Goal: Task Accomplishment & Management: Manage account settings

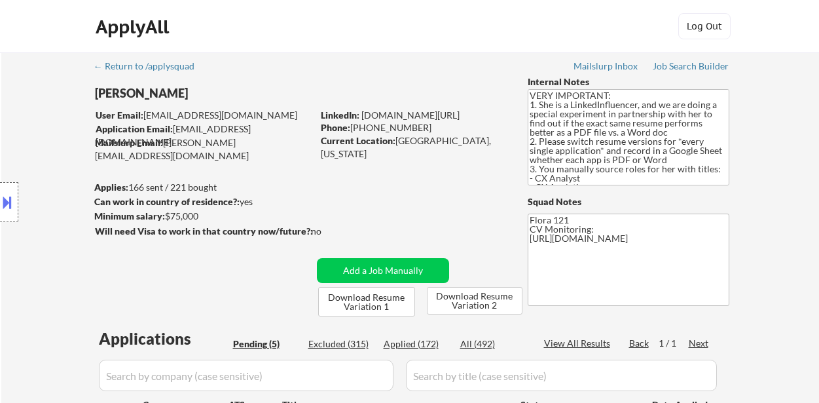
select select ""pending""
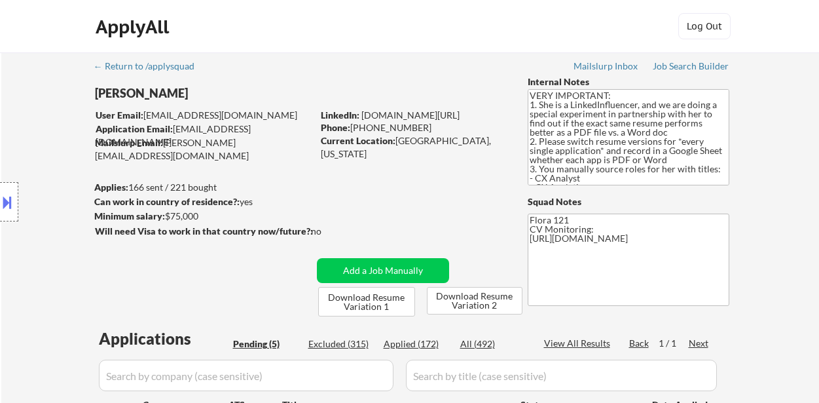
scroll to position [262, 0]
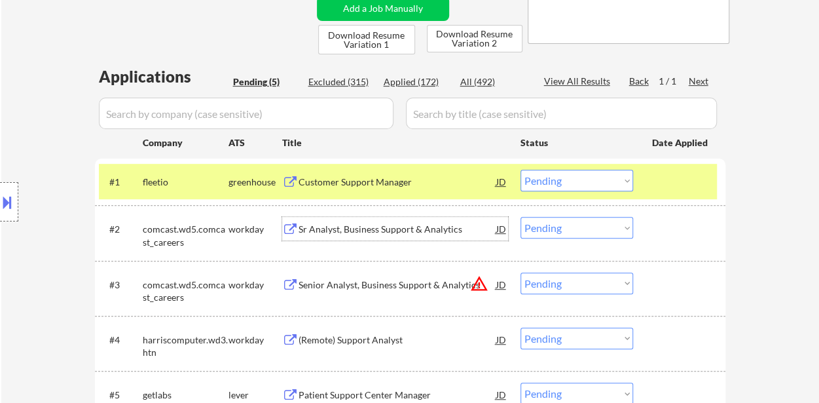
click at [600, 176] on select "Choose an option... Pending Applied Excluded (Questions) Excluded (Expired) Exc…" at bounding box center [576, 181] width 113 height 22
click at [520, 170] on select "Choose an option... Pending Applied Excluded (Questions) Excluded (Expired) Exc…" at bounding box center [576, 181] width 113 height 22
select select ""pending""
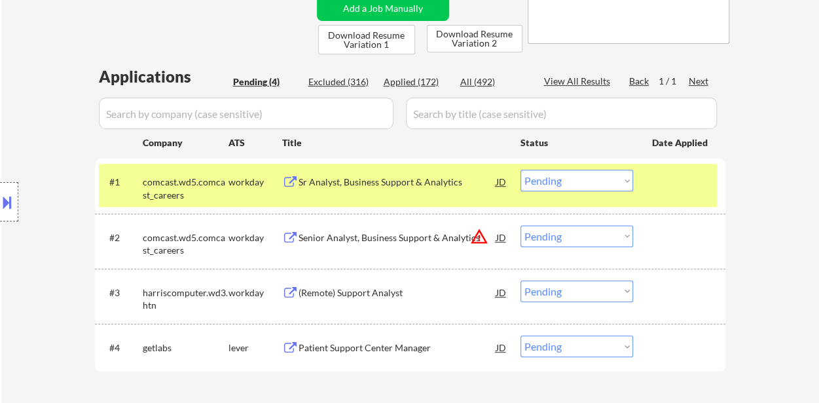
click at [367, 180] on div "Sr Analyst, Business Support & Analytics" at bounding box center [397, 181] width 198 height 13
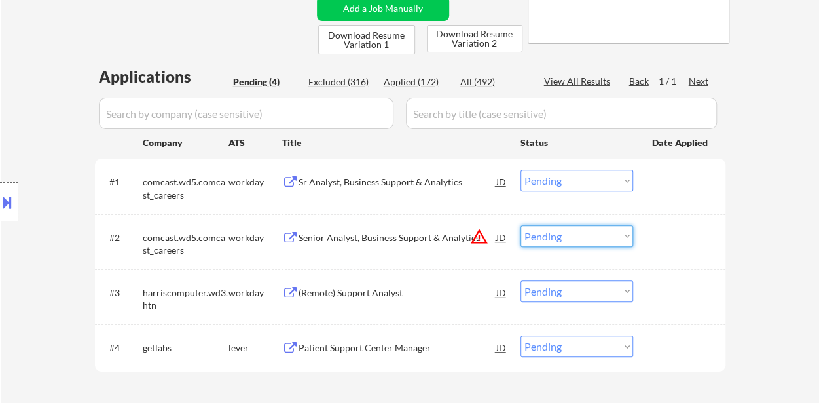
click at [559, 236] on select "Choose an option... Pending Applied Excluded (Questions) Excluded (Expired) Exc…" at bounding box center [576, 236] width 113 height 22
click at [520, 225] on select "Choose an option... Pending Applied Excluded (Questions) Excluded (Expired) Exc…" at bounding box center [576, 236] width 113 height 22
select select ""pending""
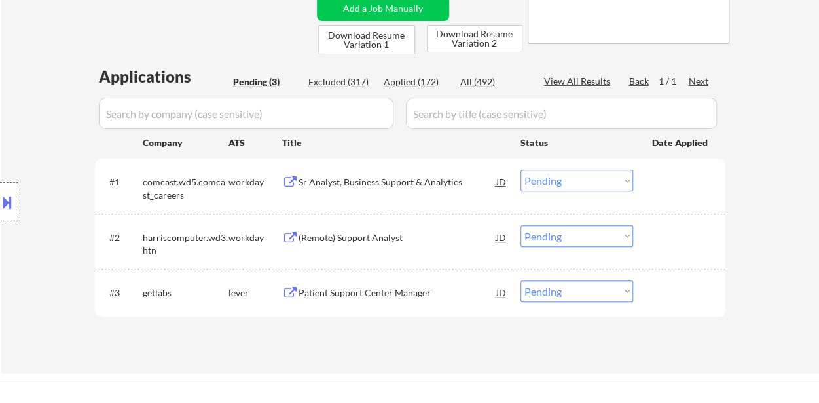
click at [592, 184] on select "Choose an option... Pending Applied Excluded (Questions) Excluded (Expired) Exc…" at bounding box center [576, 181] width 113 height 22
click at [520, 170] on select "Choose an option... Pending Applied Excluded (Questions) Excluded (Expired) Exc…" at bounding box center [576, 181] width 113 height 22
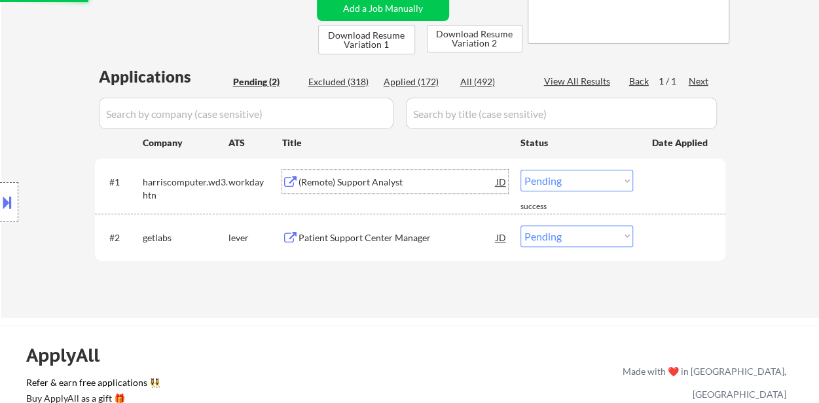
click at [357, 179] on div "(Remote) Support Analyst" at bounding box center [397, 181] width 198 height 13
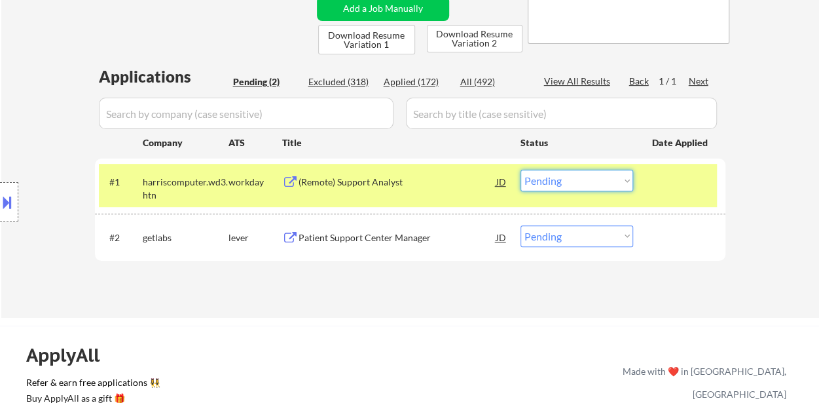
click at [571, 179] on select "Choose an option... Pending Applied Excluded (Questions) Excluded (Expired) Exc…" at bounding box center [576, 181] width 113 height 22
click at [520, 170] on select "Choose an option... Pending Applied Excluded (Questions) Excluded (Expired) Exc…" at bounding box center [576, 181] width 113 height 22
click at [381, 232] on div "Patient Support Center Manager" at bounding box center [397, 237] width 198 height 13
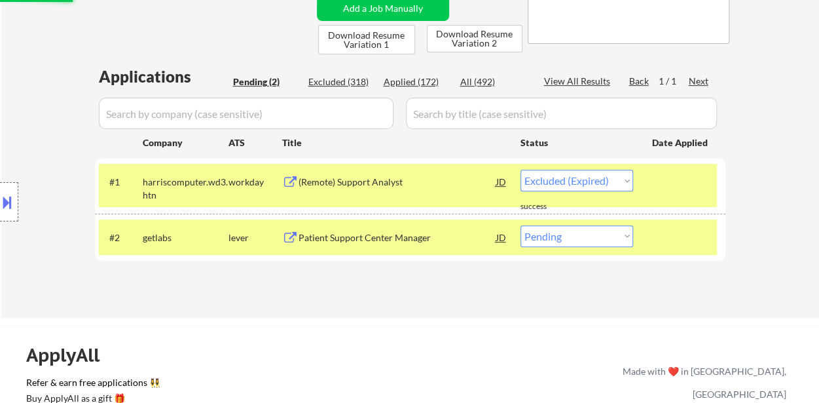
select select ""pending""
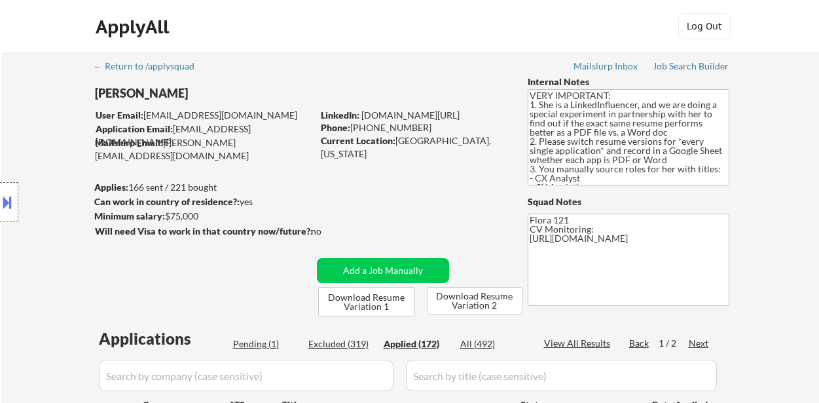
select select ""applied""
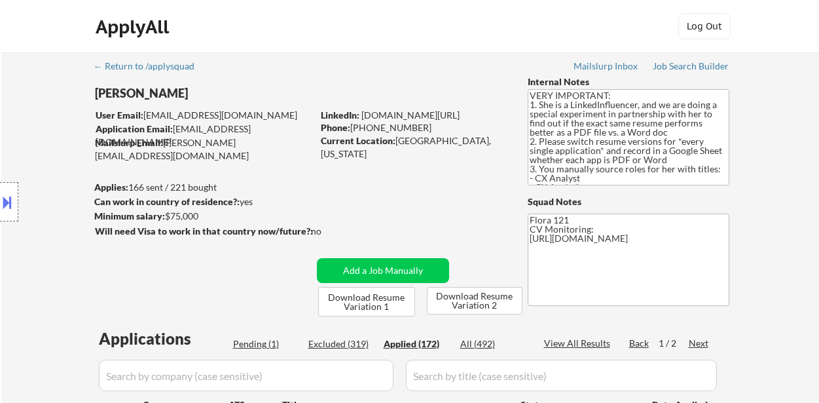
select select ""applied""
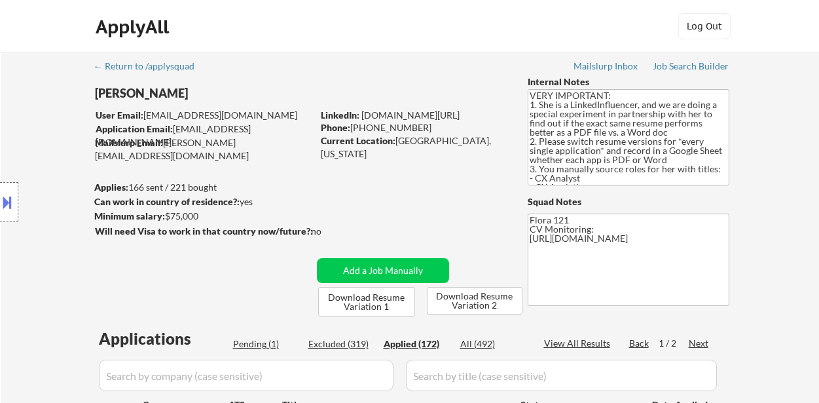
select select ""applied""
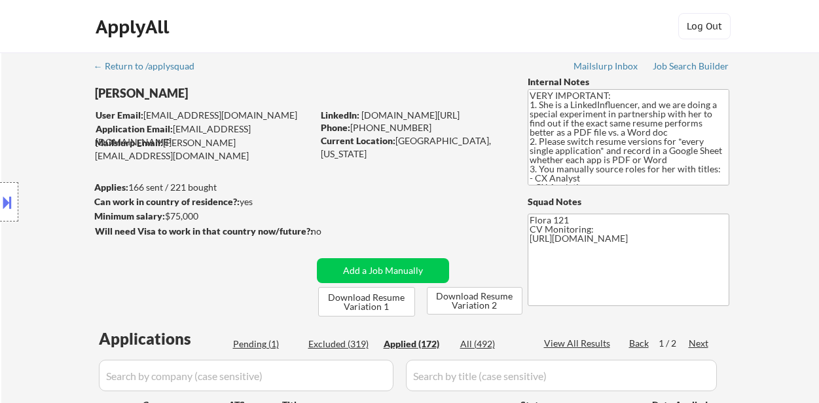
select select ""applied""
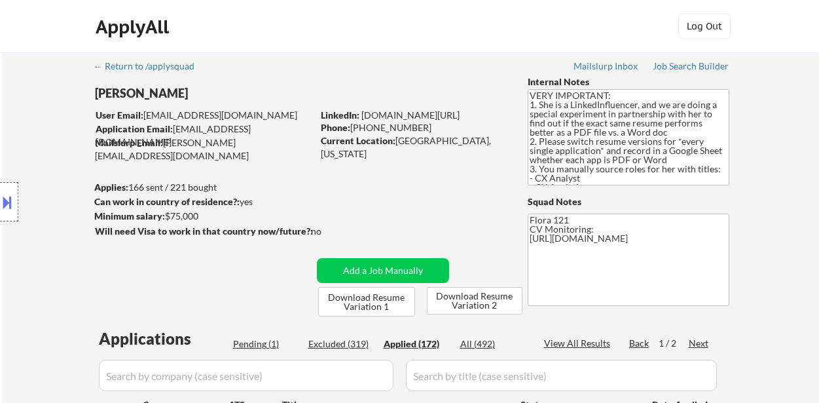
select select ""applied""
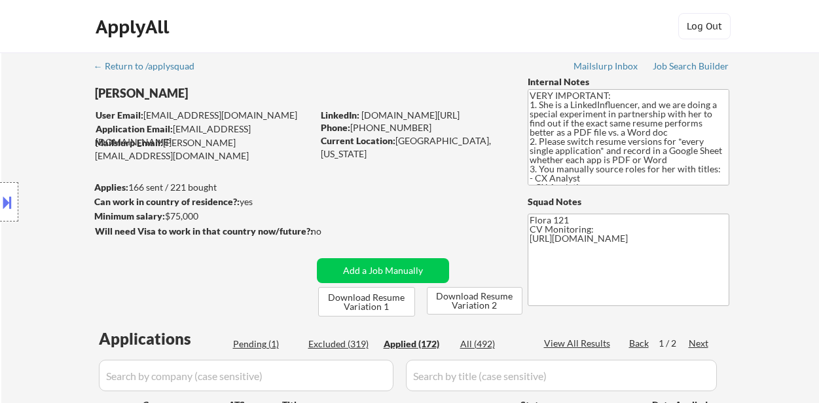
select select ""applied""
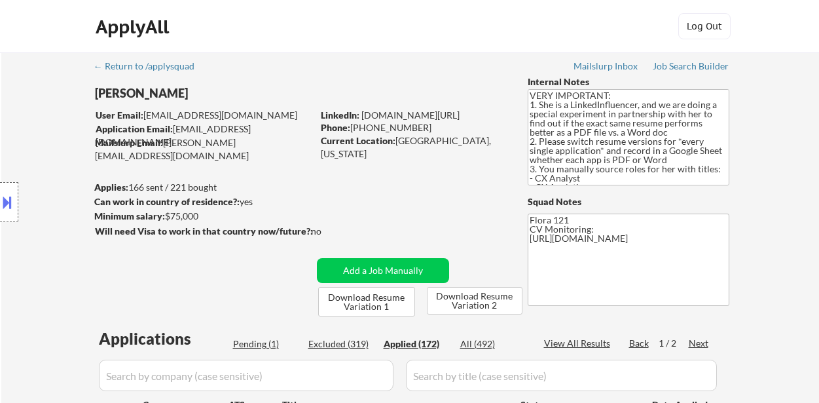
select select ""applied""
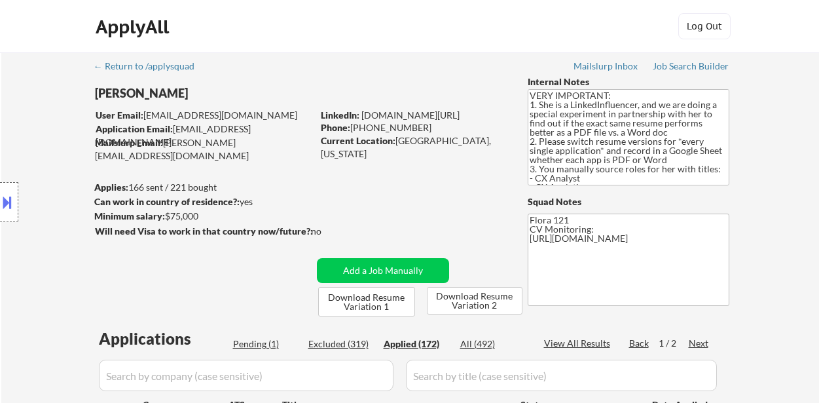
select select ""applied""
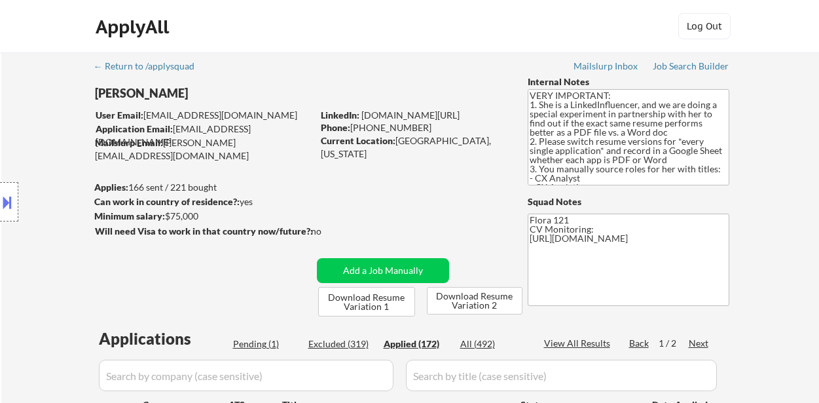
select select ""applied""
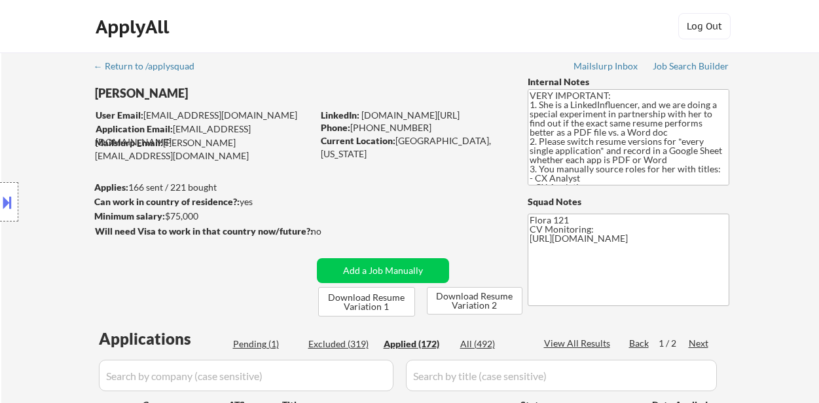
select select ""applied""
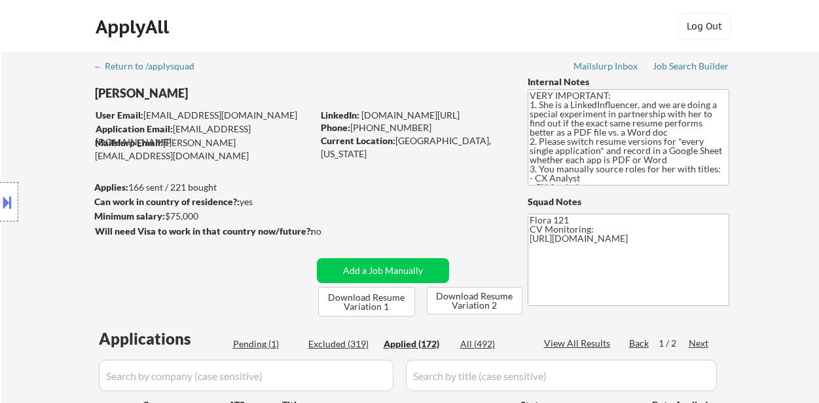
select select ""applied""
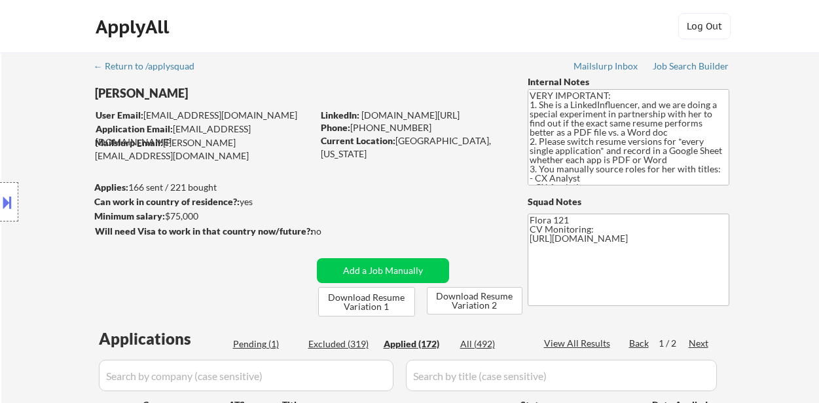
select select ""applied""
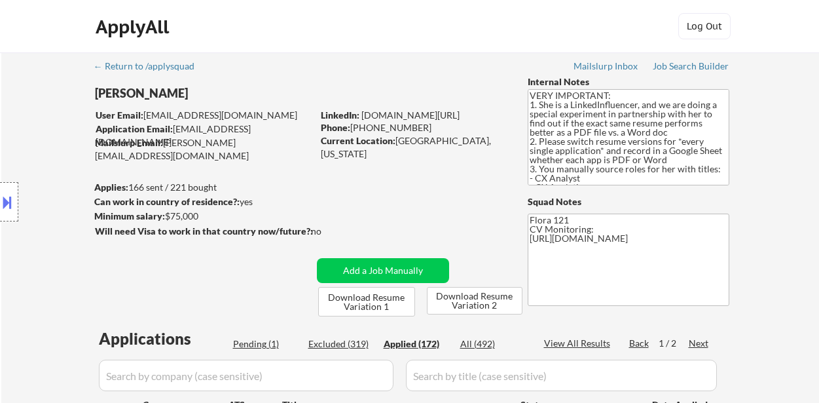
select select ""applied""
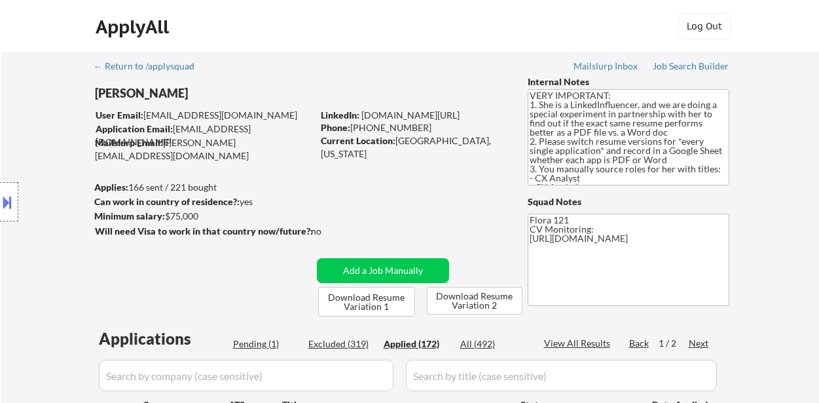
select select ""applied""
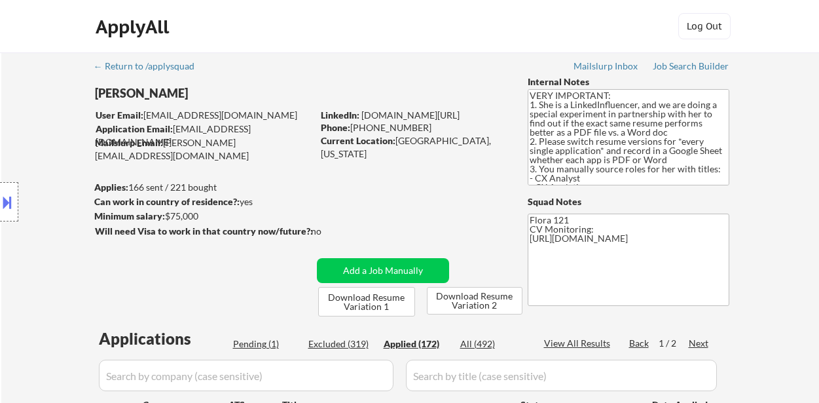
select select ""applied""
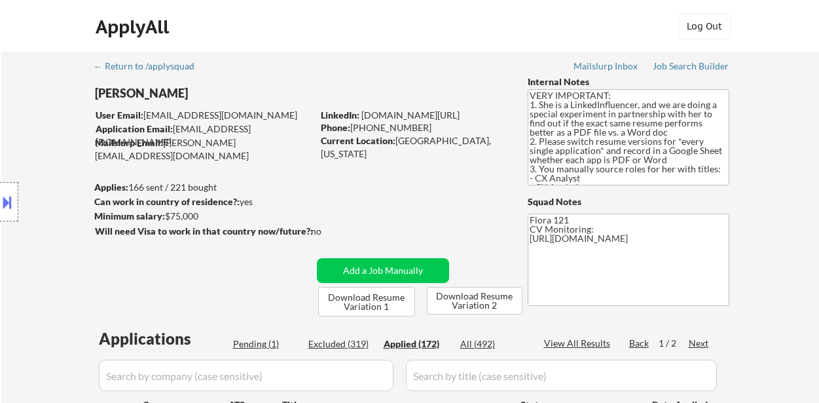
select select ""applied""
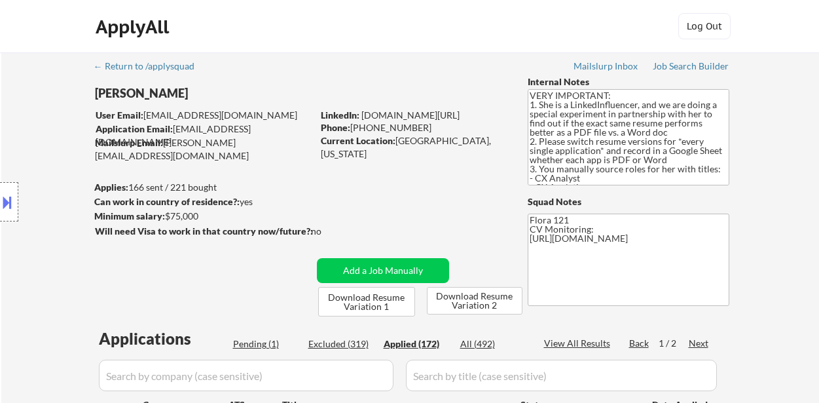
select select ""applied""
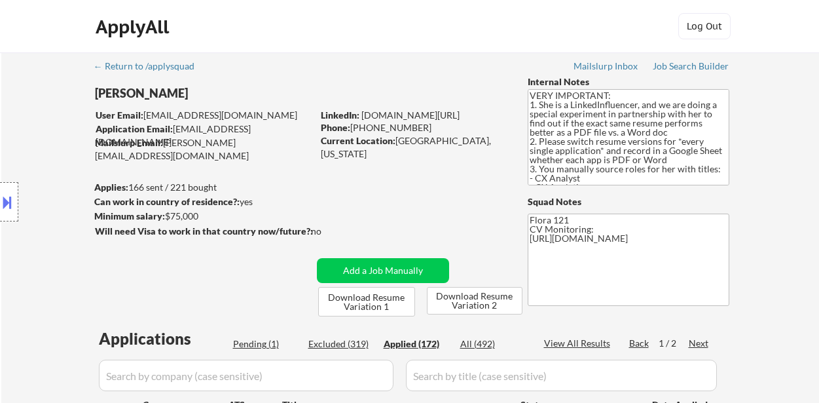
select select ""applied""
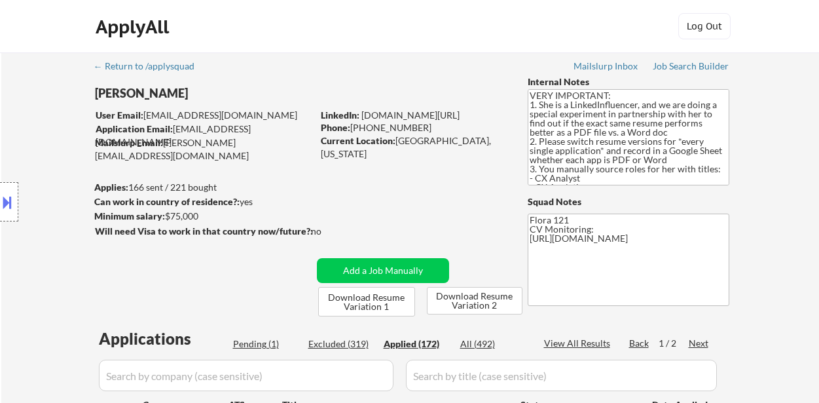
select select ""applied""
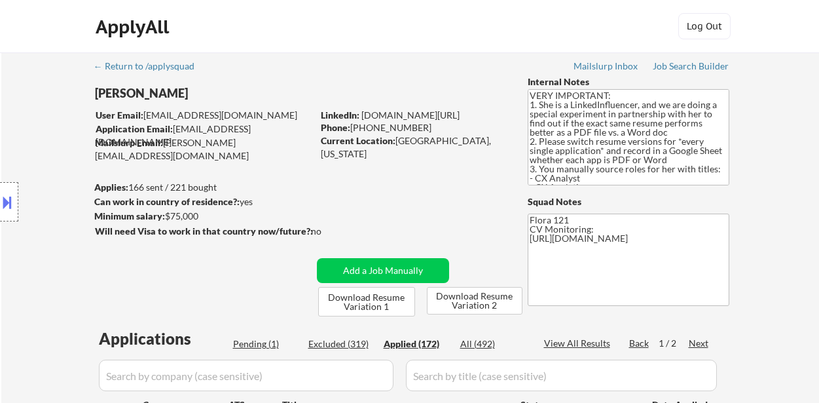
select select ""applied""
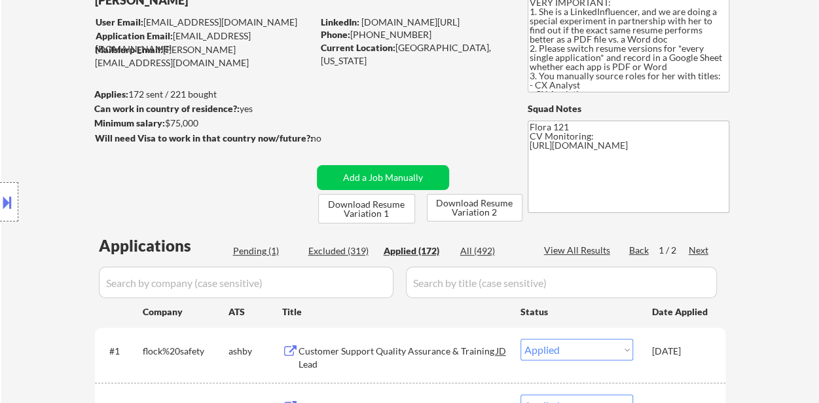
scroll to position [65, 0]
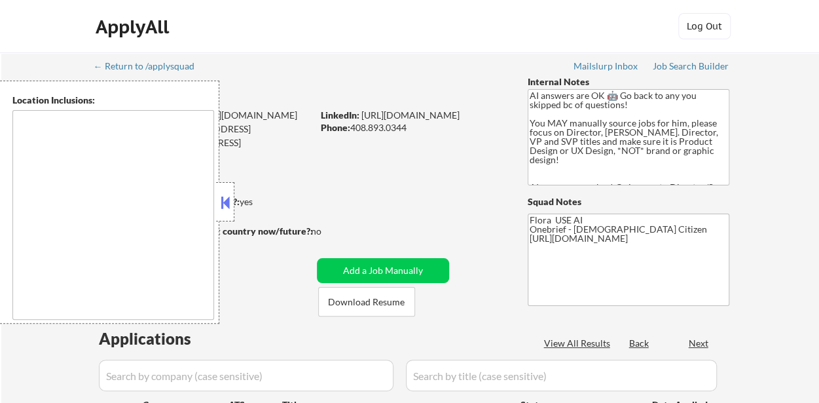
type textarea "San Francisco, CA Daly City, CA South San Francisco, CA Brisbane, CA Colma, CA …"
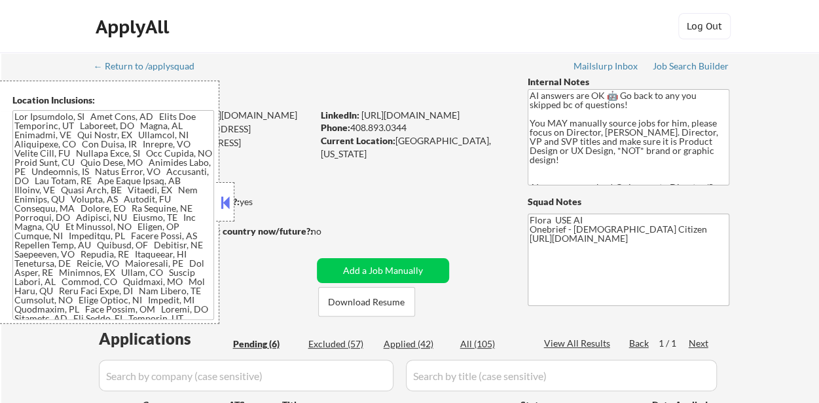
select select ""pending""
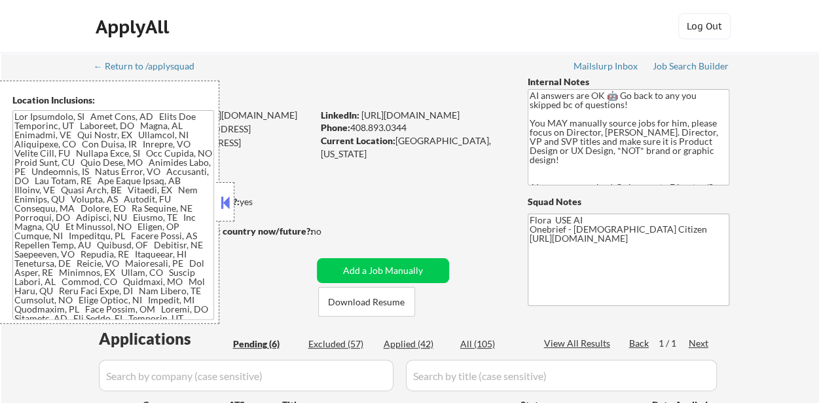
select select ""pending""
click at [223, 192] on button at bounding box center [225, 202] width 14 height 20
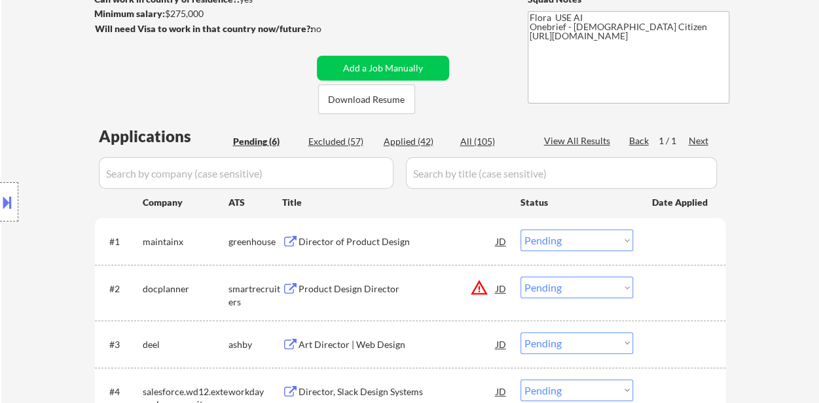
scroll to position [262, 0]
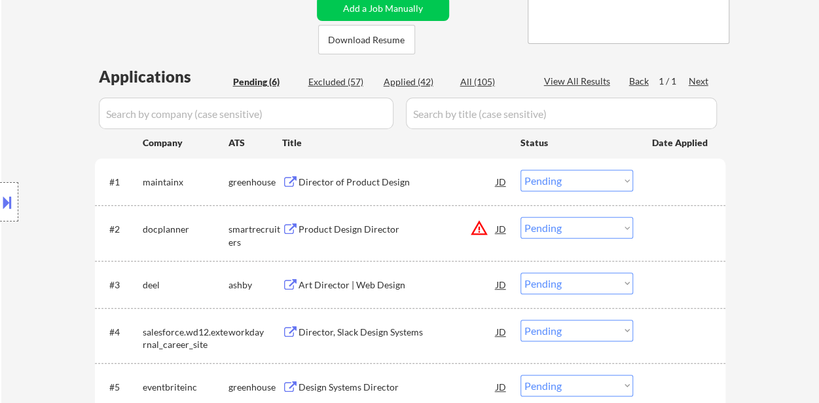
click at [367, 180] on div "Director of Product Design" at bounding box center [397, 181] width 198 height 13
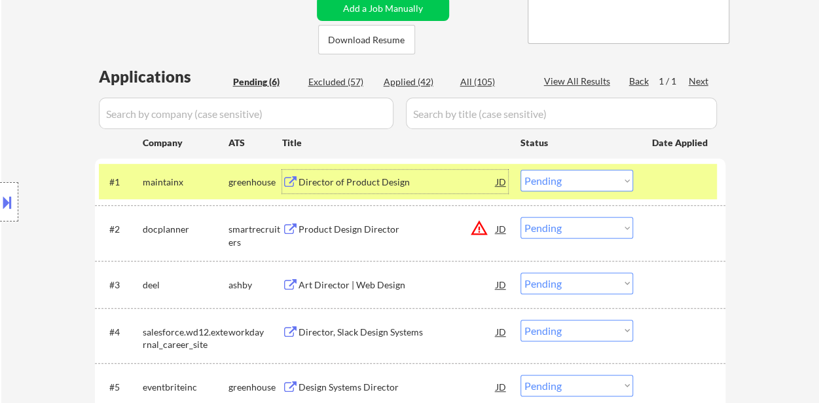
click at [549, 223] on select "Choose an option... Pending Applied Excluded (Questions) Excluded (Expired) Exc…" at bounding box center [576, 228] width 113 height 22
click at [520, 217] on select "Choose an option... Pending Applied Excluded (Questions) Excluded (Expired) Exc…" at bounding box center [576, 228] width 113 height 22
select select ""pending""
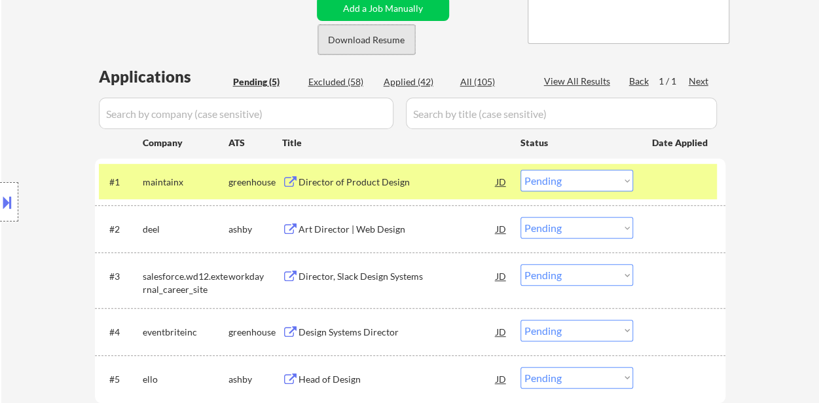
click at [355, 46] on button "Download Resume" at bounding box center [366, 39] width 97 height 29
click at [540, 178] on select "Choose an option... Pending Applied Excluded (Questions) Excluded (Expired) Exc…" at bounding box center [576, 181] width 113 height 22
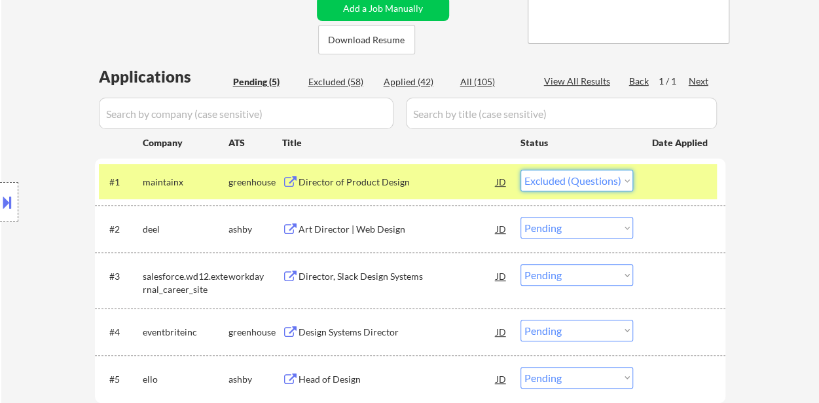
click at [520, 170] on select "Choose an option... Pending Applied Excluded (Questions) Excluded (Expired) Exc…" at bounding box center [576, 181] width 113 height 22
click at [405, 232] on div "Art Director | Web Design" at bounding box center [397, 229] width 198 height 13
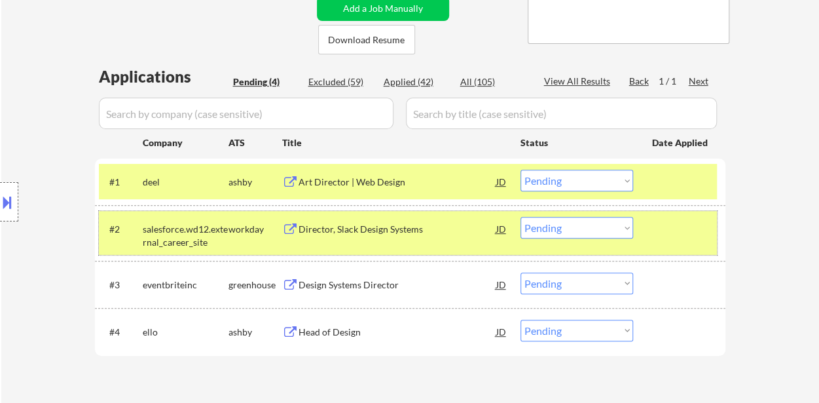
click at [660, 233] on div at bounding box center [681, 229] width 58 height 24
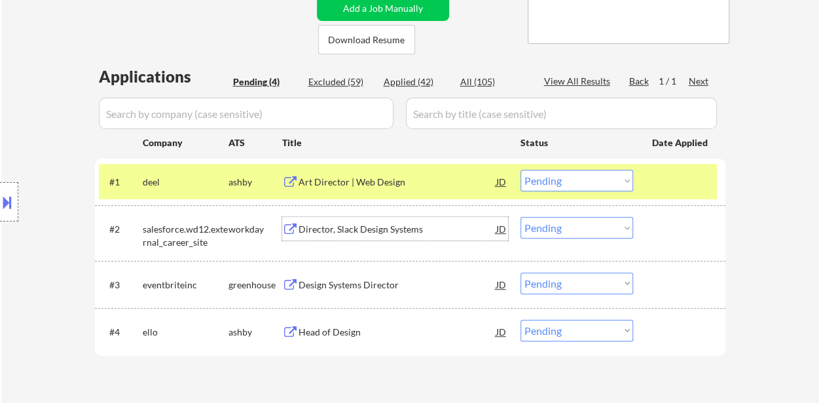
click at [414, 228] on div "Director, Slack Design Systems" at bounding box center [397, 229] width 198 height 13
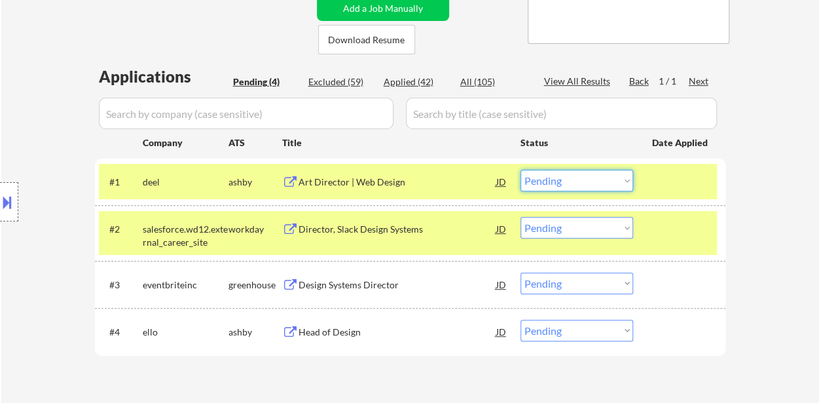
click at [594, 175] on select "Choose an option... Pending Applied Excluded (Questions) Excluded (Expired) Exc…" at bounding box center [576, 181] width 113 height 22
click at [520, 170] on select "Choose an option... Pending Applied Excluded (Questions) Excluded (Expired) Exc…" at bounding box center [576, 181] width 113 height 22
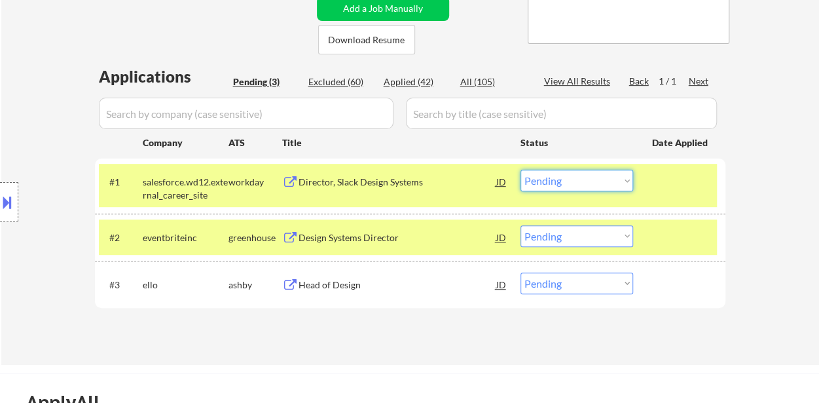
click at [588, 175] on select "Choose an option... Pending Applied Excluded (Questions) Excluded (Expired) Exc…" at bounding box center [576, 181] width 113 height 22
click at [520, 170] on select "Choose an option... Pending Applied Excluded (Questions) Excluded (Expired) Exc…" at bounding box center [576, 181] width 113 height 22
click at [355, 238] on div "Design Systems Director" at bounding box center [397, 237] width 198 height 13
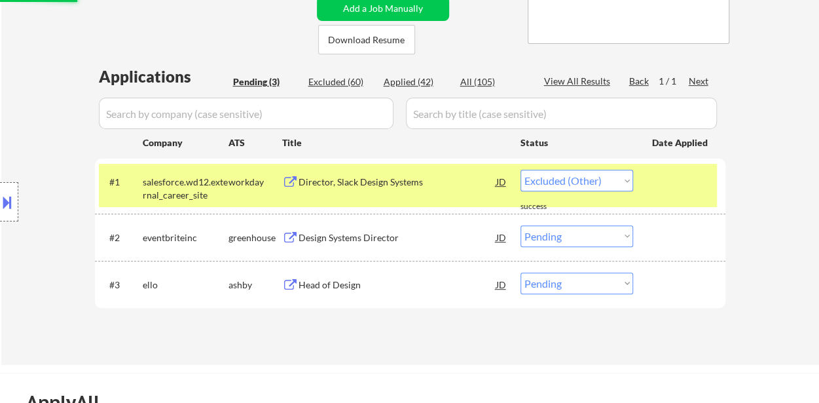
select select ""pending""
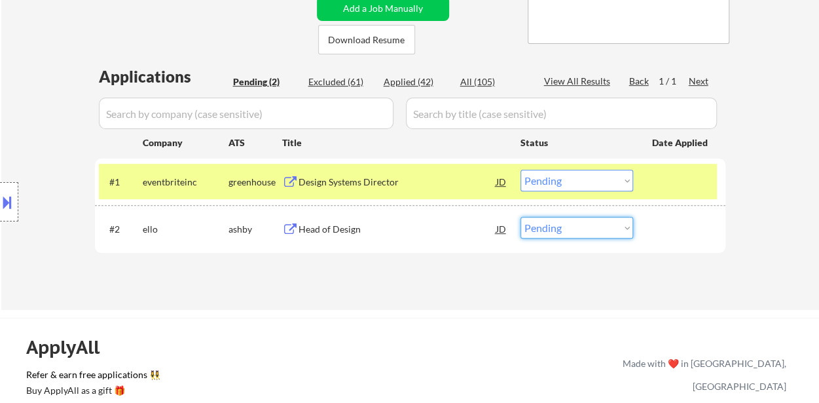
click at [551, 227] on select "Choose an option... Pending Applied Excluded (Questions) Excluded (Expired) Exc…" at bounding box center [576, 228] width 113 height 22
select select ""applied""
click at [520, 217] on select "Choose an option... Pending Applied Excluded (Questions) Excluded (Expired) Exc…" at bounding box center [576, 228] width 113 height 22
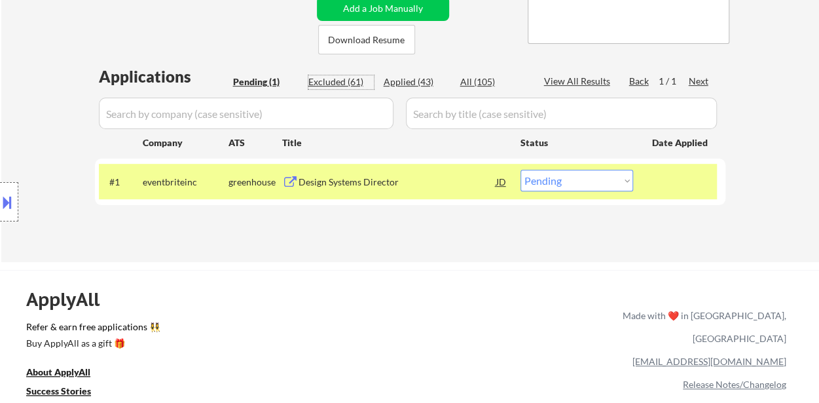
click at [346, 82] on div "Excluded (61)" at bounding box center [340, 81] width 65 height 13
select select ""excluded__expired_""
click at [427, 82] on div "Applied (43)" at bounding box center [416, 81] width 65 height 13
select select ""excluded__expired_""
select select ""excluded__salary_""
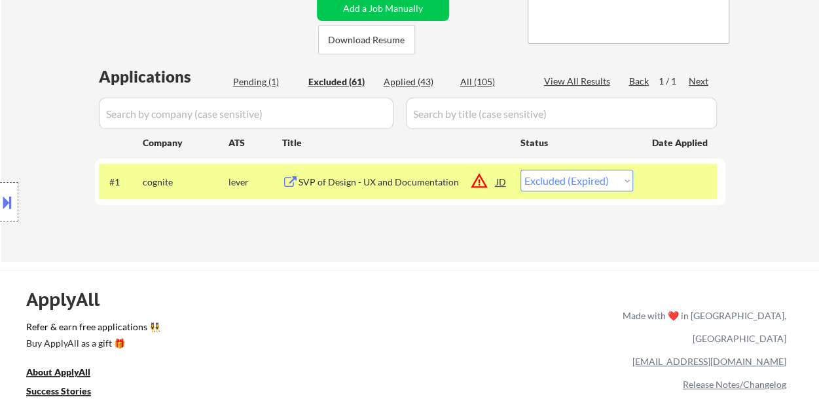
select select ""excluded__salary_""
select select ""excluded__expired_""
select select ""excluded__salary_""
select select ""excluded""
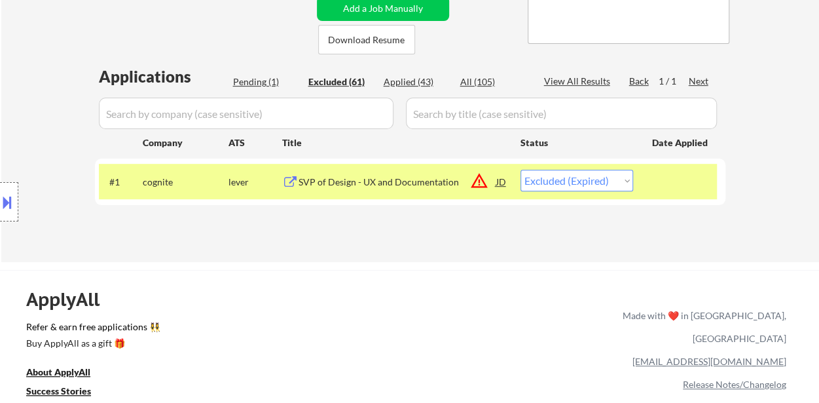
select select ""excluded__salary_""
select select ""excluded__bad_match_""
select select ""excluded__salary_""
select select ""excluded__other_""
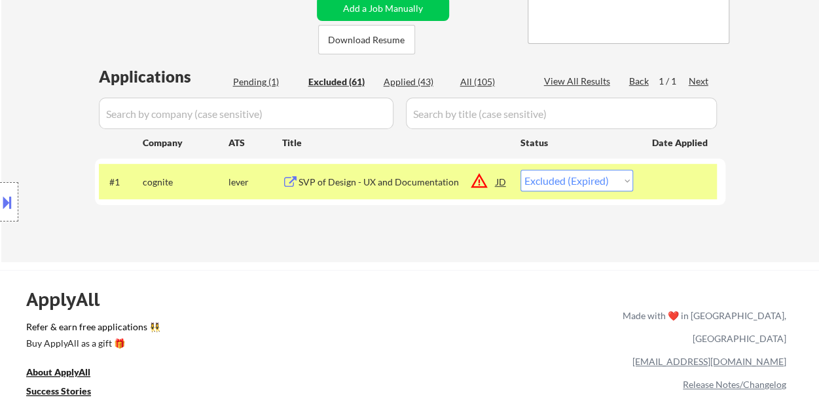
select select ""excluded__expired_""
select select ""excluded__salary_""
select select ""excluded__bad_match_""
select select ""excluded__salary_""
select select ""excluded__expired_""
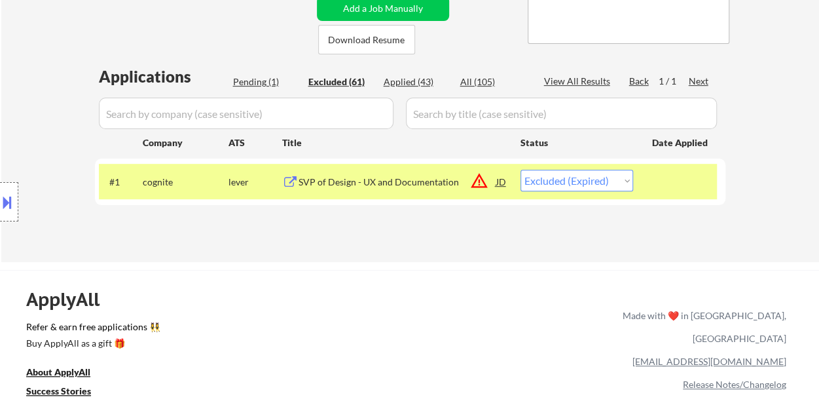
select select ""excluded__other_""
select select ""excluded__salary_""
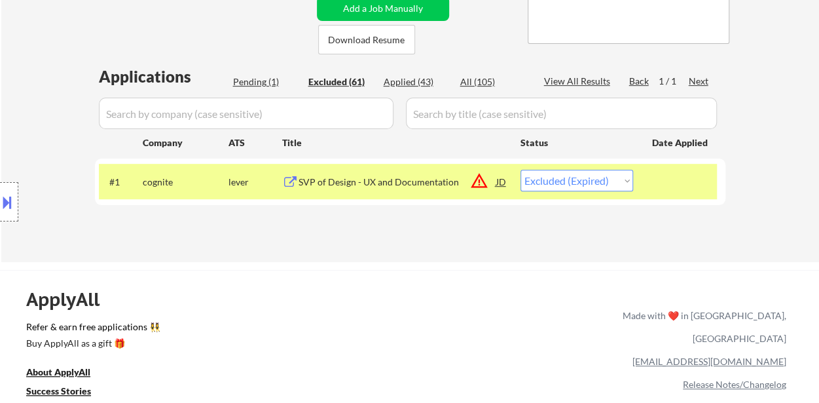
select select ""excluded__salary_""
select select ""excluded__location_""
select select ""excluded__salary_""
select select ""excluded__location_""
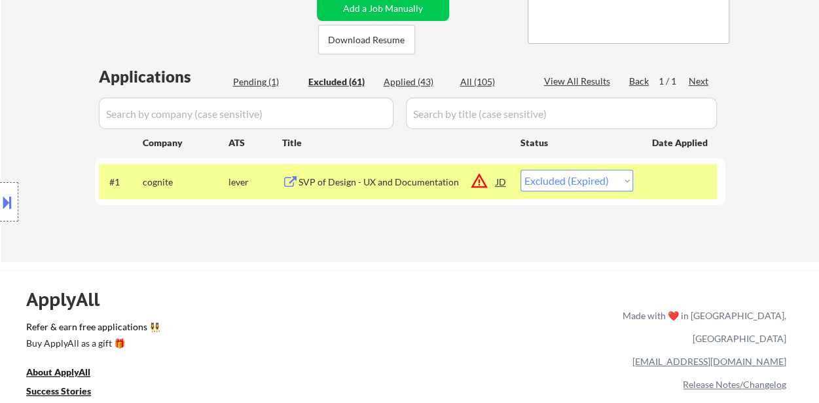
select select ""excluded__expired_""
select select ""excluded__salary_""
select select ""excluded__expired_""
select select ""excluded__salary_""
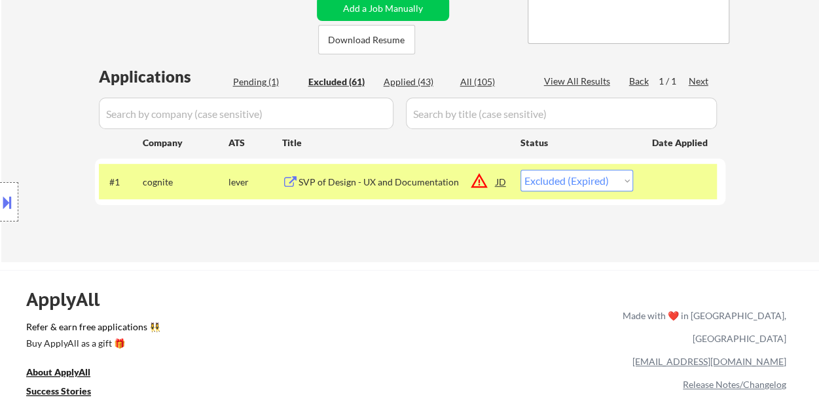
select select ""excluded__expired_""
select select ""excluded__salary_""
select select ""excluded__bad_match_""
select select ""excluded__other_""
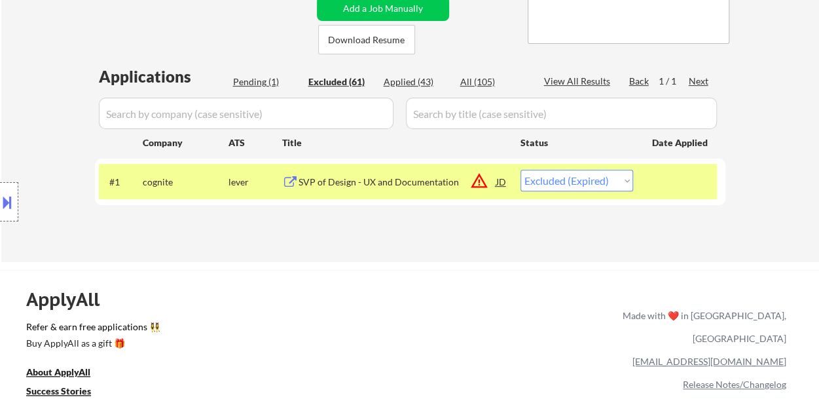
select select ""excluded__bad_match_""
select select ""excluded__other_""
select select ""excluded__salary_""
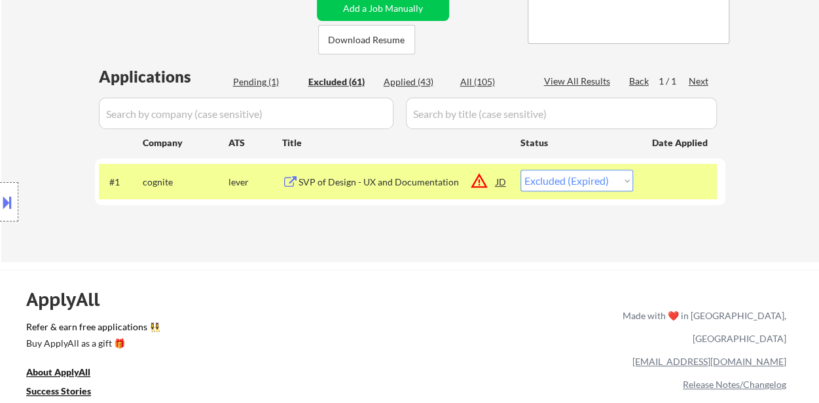
select select ""excluded__bad_match_""
select select ""excluded__expired_""
select select ""excluded__salary_""
select select ""excluded__expired_""
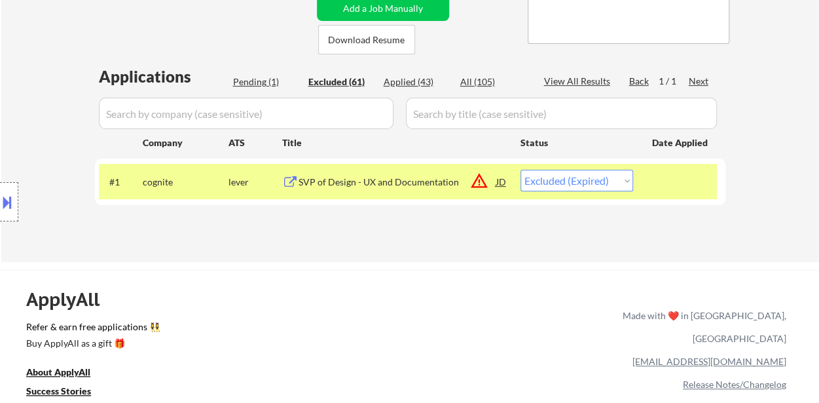
select select ""excluded__salary_""
select select ""excluded__bad_match_""
select select ""excluded__expired_""
select select ""excluded__salary_""
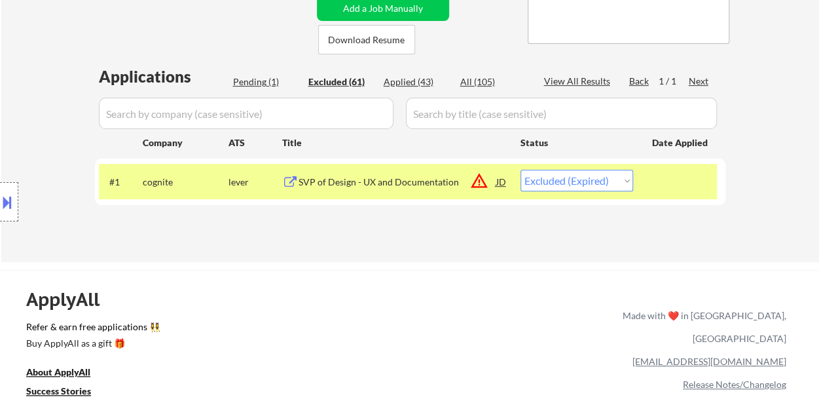
select select ""excluded__expired_""
select select ""excluded__bad_match_""
select select ""excluded__other_""
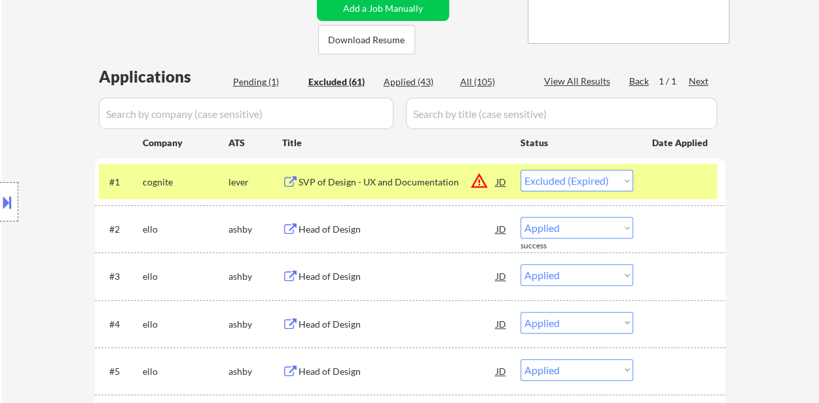
select select ""excluded__expired_""
select select ""excluded__location_""
select select ""excluded__expired_""
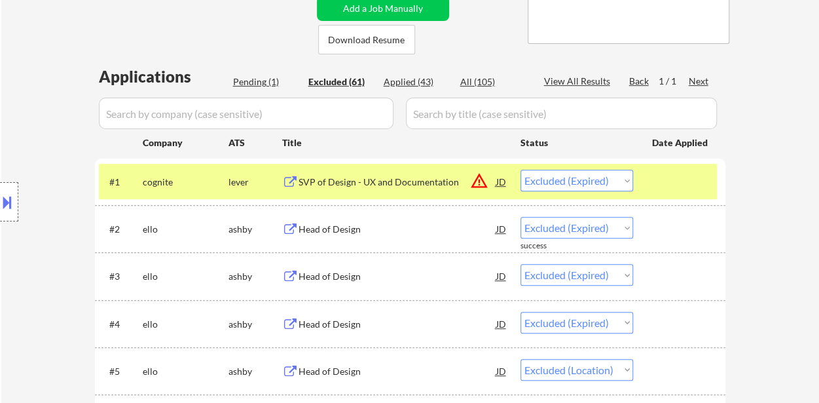
select select ""applied""
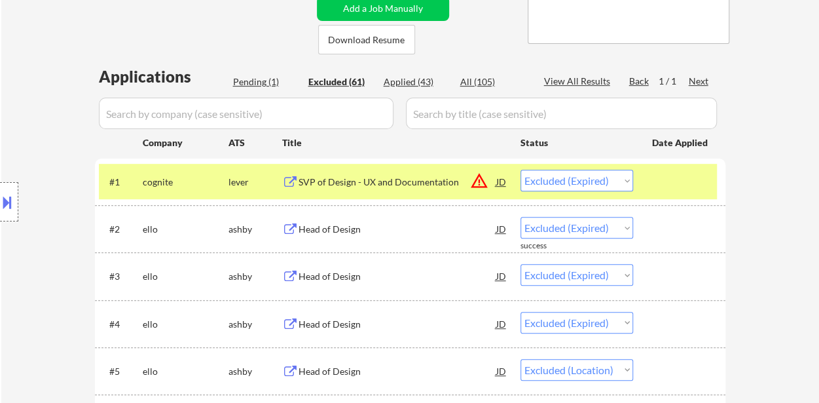
select select ""applied""
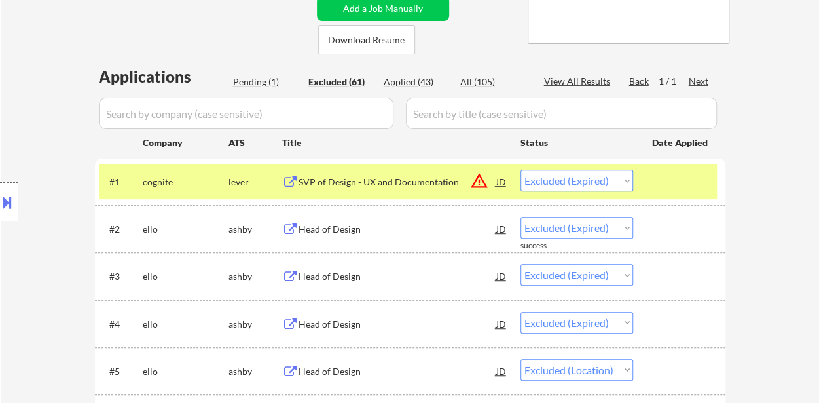
select select ""applied""
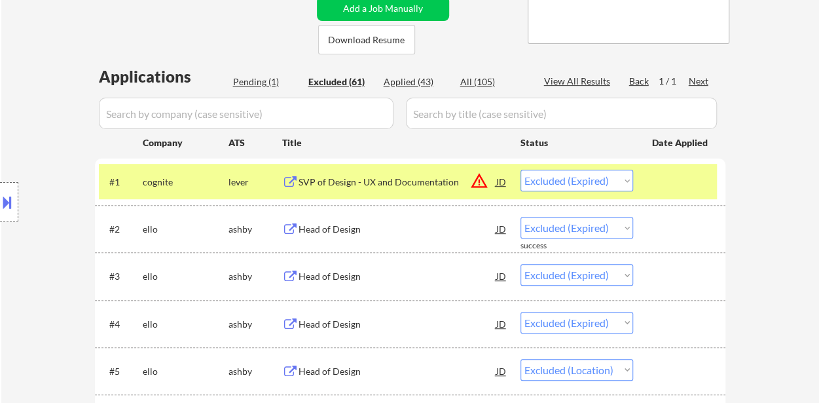
select select ""applied""
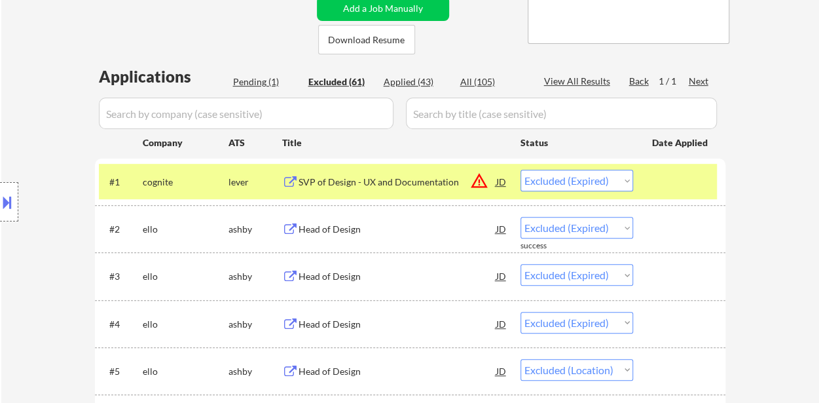
select select ""applied""
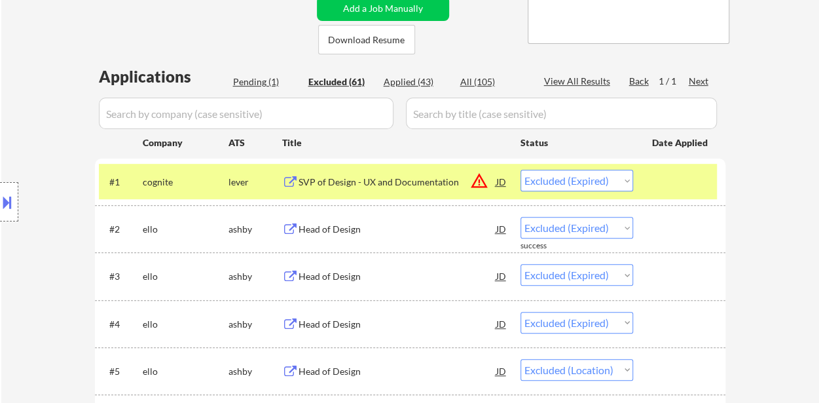
select select ""applied""
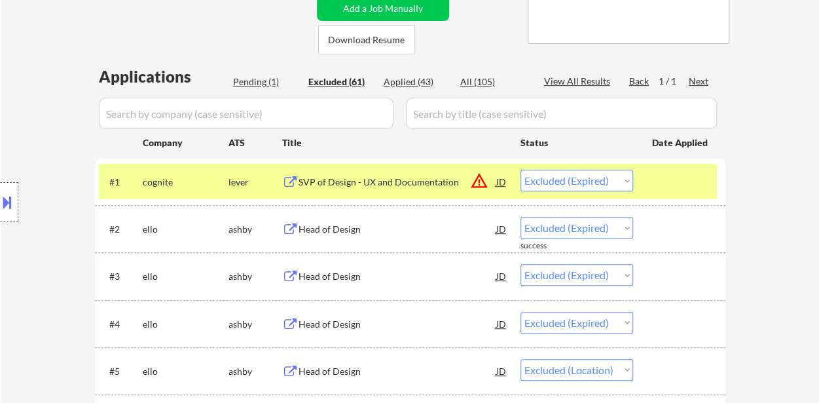
select select ""applied""
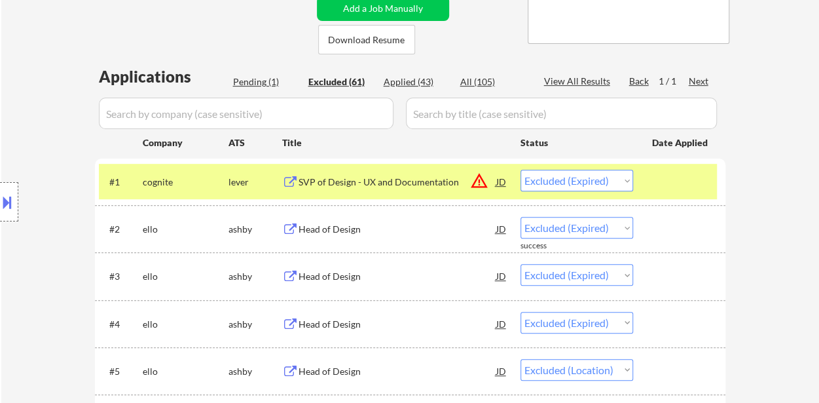
select select ""applied""
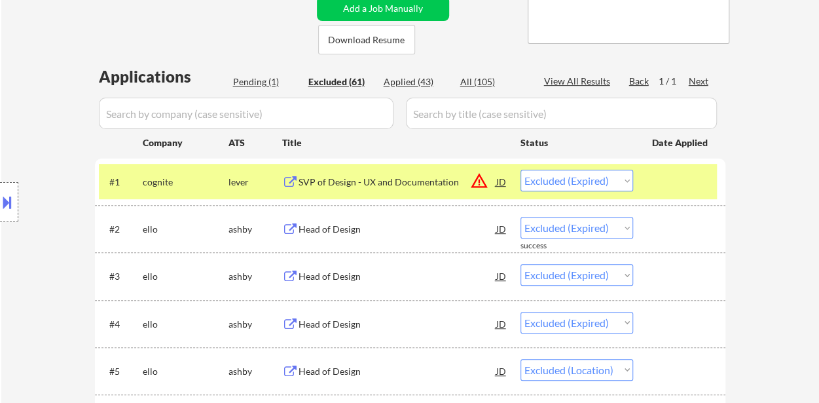
select select ""applied""
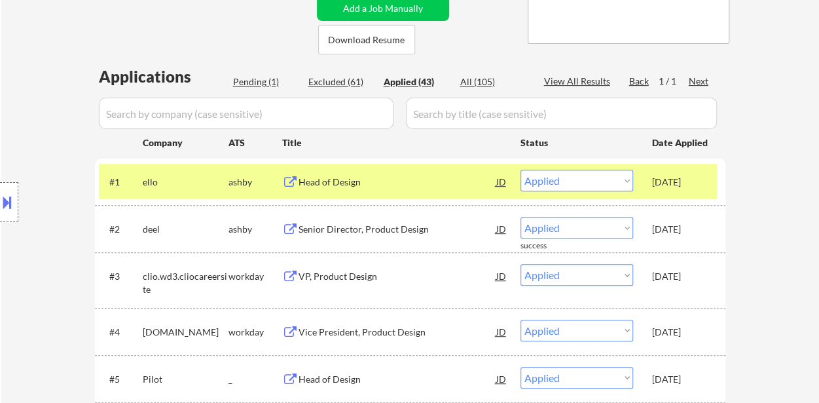
click at [574, 177] on select "Choose an option... Pending Applied Excluded (Questions) Excluded (Expired) Exc…" at bounding box center [576, 181] width 113 height 22
click at [520, 170] on select "Choose an option... Pending Applied Excluded (Questions) Excluded (Expired) Exc…" at bounding box center [576, 181] width 113 height 22
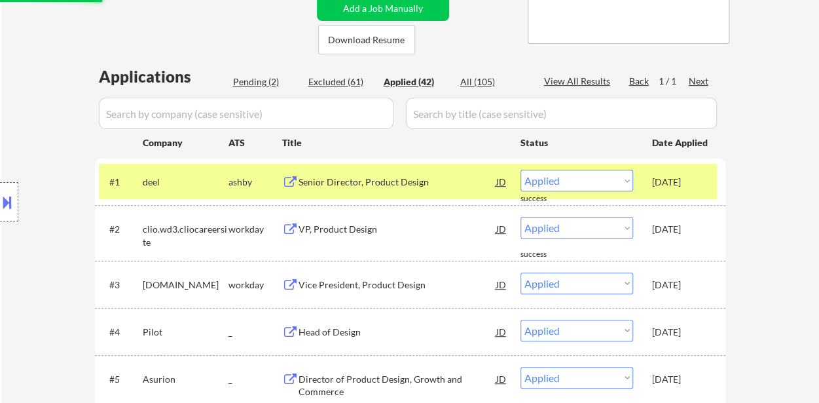
click at [265, 78] on div "Pending (2)" at bounding box center [265, 81] width 65 height 13
select select ""pending""
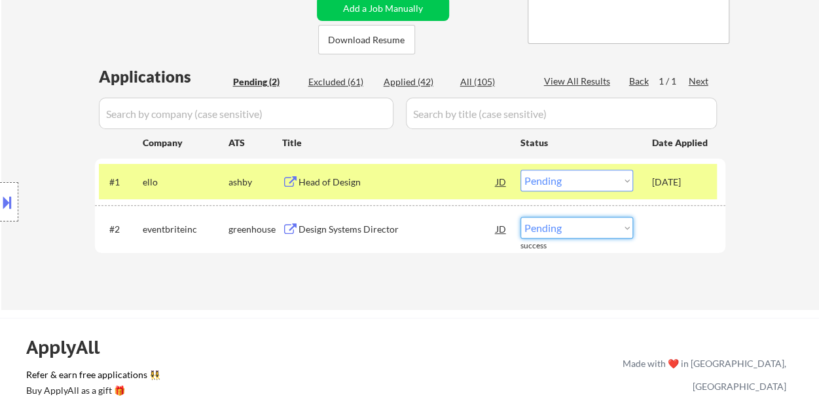
click at [594, 223] on select "Choose an option... Pending Applied Excluded (Questions) Excluded (Expired) Exc…" at bounding box center [576, 228] width 113 height 22
select select ""applied""
click at [520, 217] on select "Choose an option... Pending Applied Excluded (Questions) Excluded (Expired) Exc…" at bounding box center [576, 228] width 113 height 22
click at [340, 174] on div "Head of Design" at bounding box center [397, 182] width 198 height 24
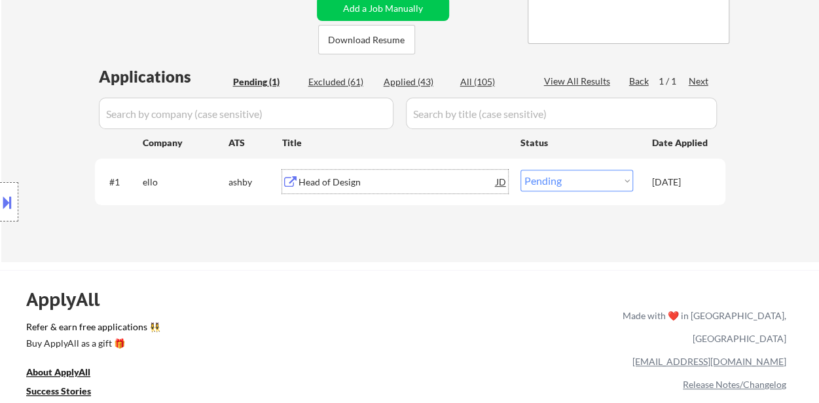
click at [600, 177] on select "Choose an option... Pending Applied Excluded (Questions) Excluded (Expired) Exc…" at bounding box center [576, 181] width 113 height 22
select select ""excluded__expired_""
click at [520, 170] on select "Choose an option... Pending Applied Excluded (Questions) Excluded (Expired) Exc…" at bounding box center [576, 181] width 113 height 22
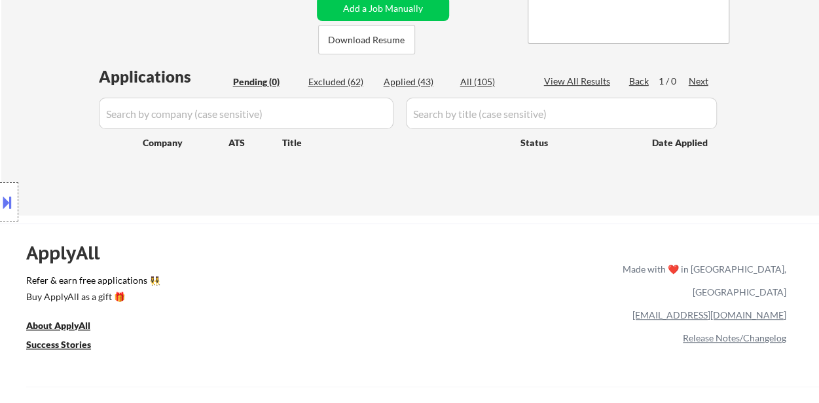
click at [12, 202] on button at bounding box center [7, 202] width 14 height 22
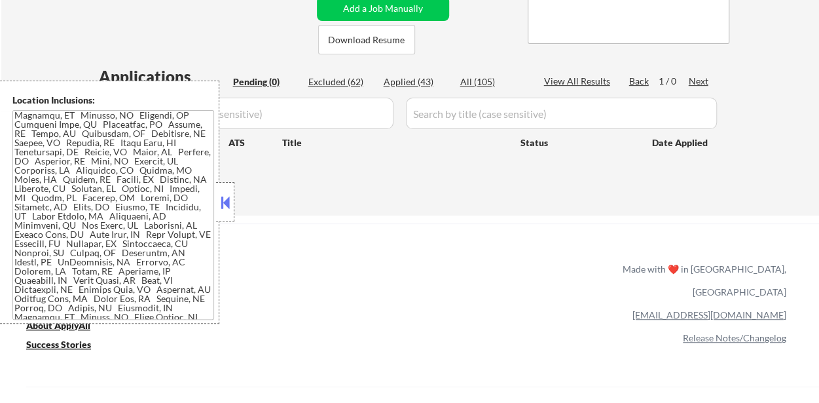
scroll to position [554, 0]
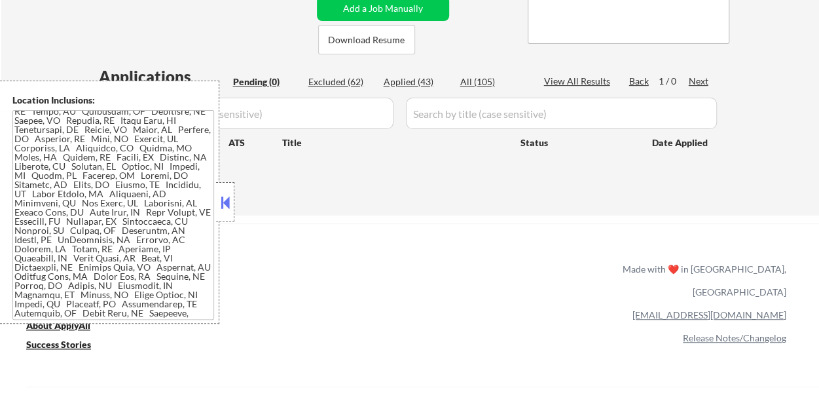
click at [225, 198] on button at bounding box center [225, 202] width 14 height 20
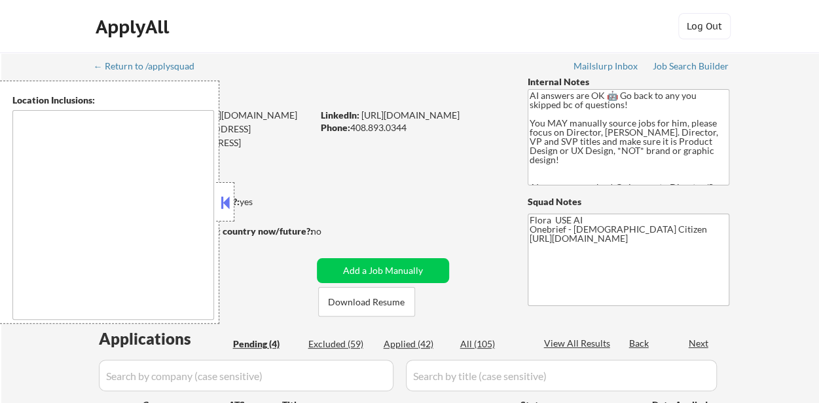
type textarea "San Francisco, CA Daly City, CA South San Francisco, CA Brisbane, CA Colma, CA …"
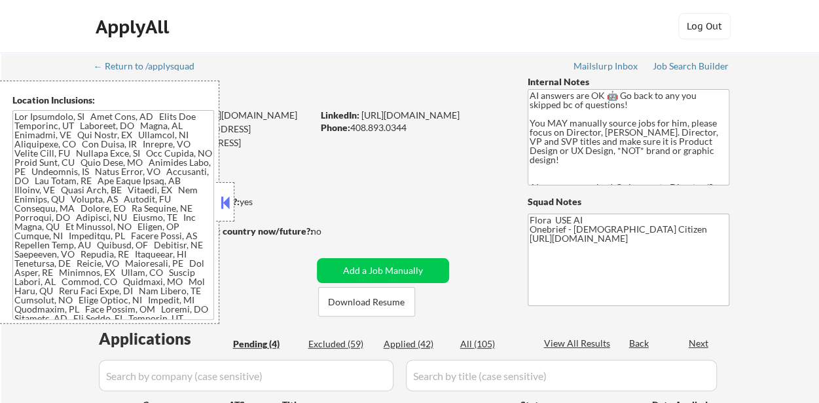
select select ""pending""
click at [412, 342] on div "Applied (42)" at bounding box center [416, 343] width 65 height 13
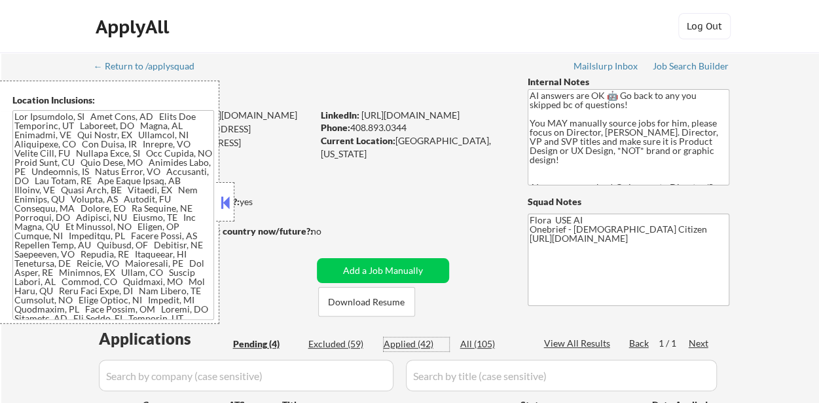
select select ""applied""
click at [230, 208] on button at bounding box center [225, 202] width 14 height 20
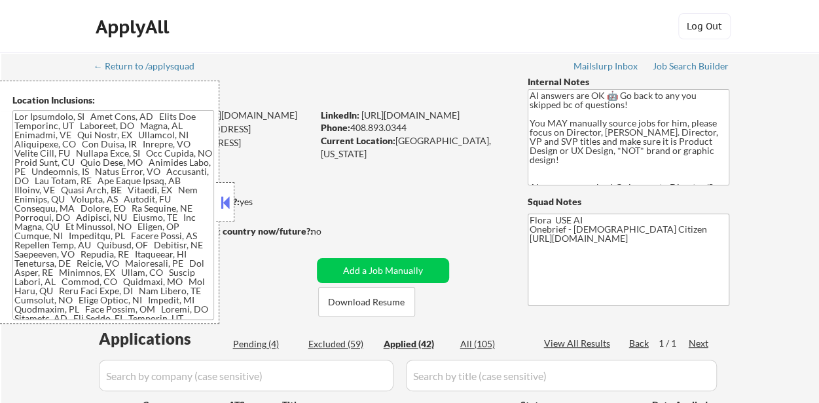
select select ""applied""
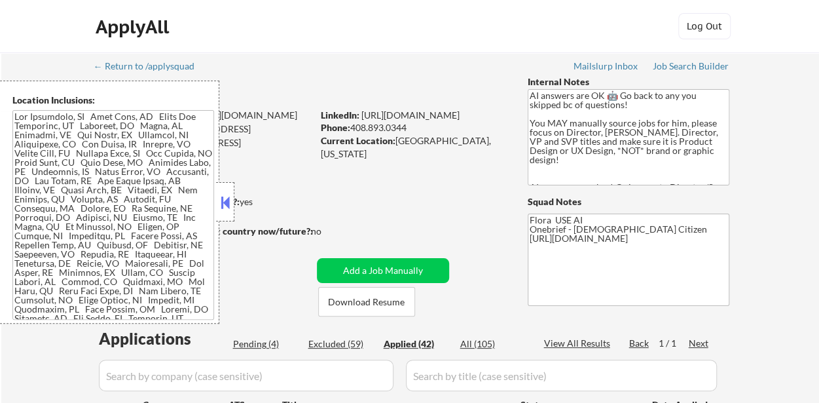
select select ""applied""
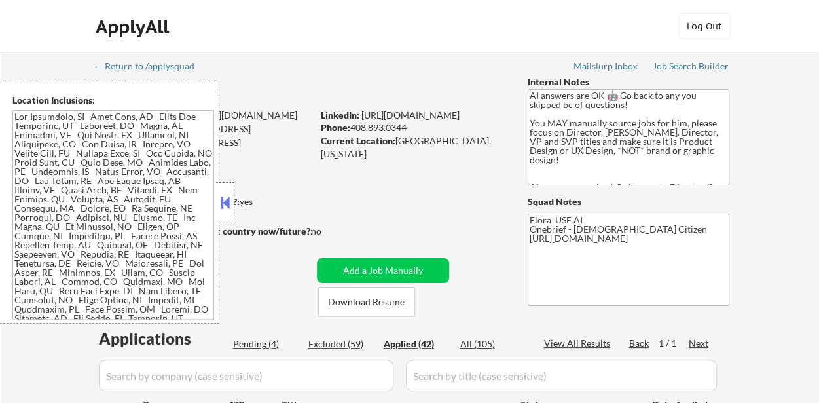
select select ""applied""
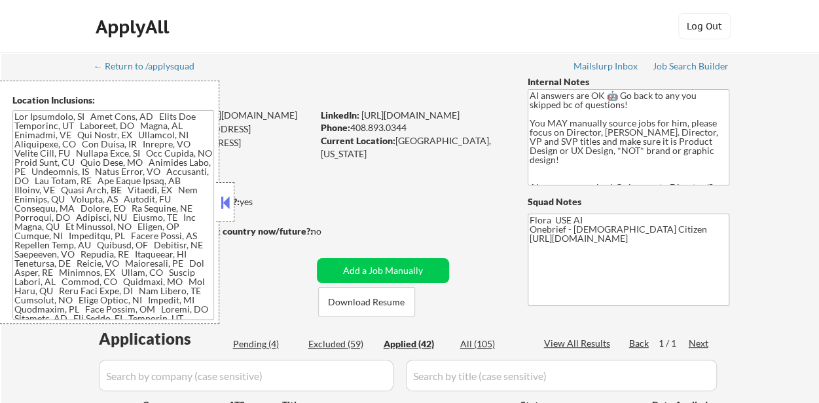
select select ""applied""
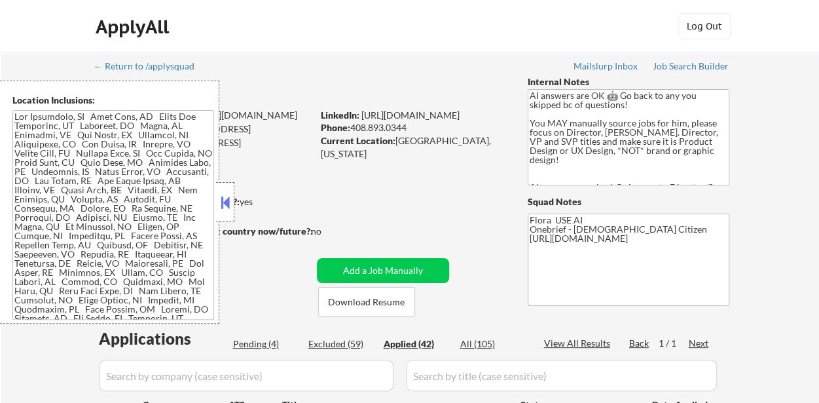
select select ""applied""
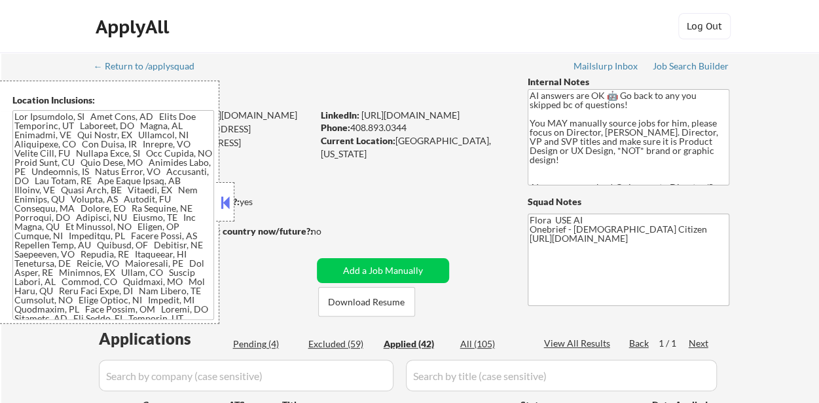
select select ""applied""
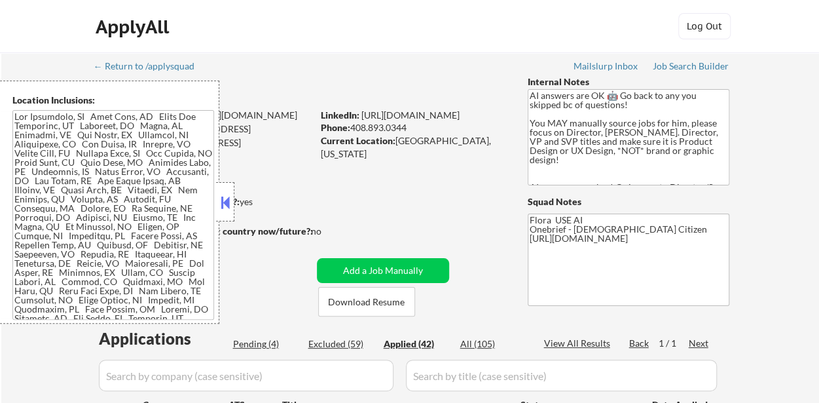
select select ""applied""
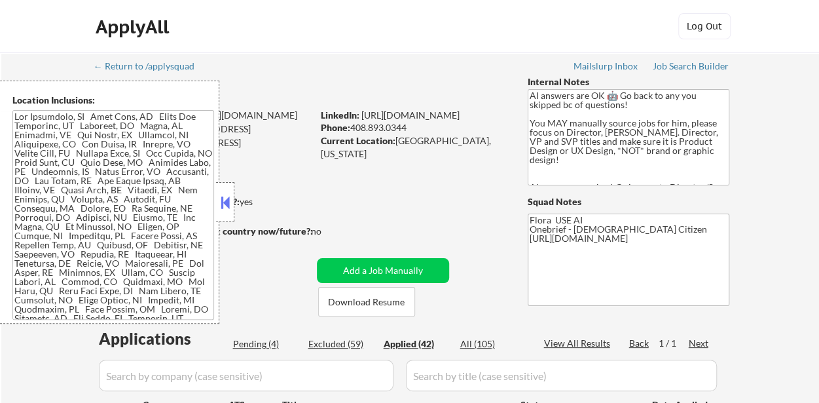
select select ""applied""
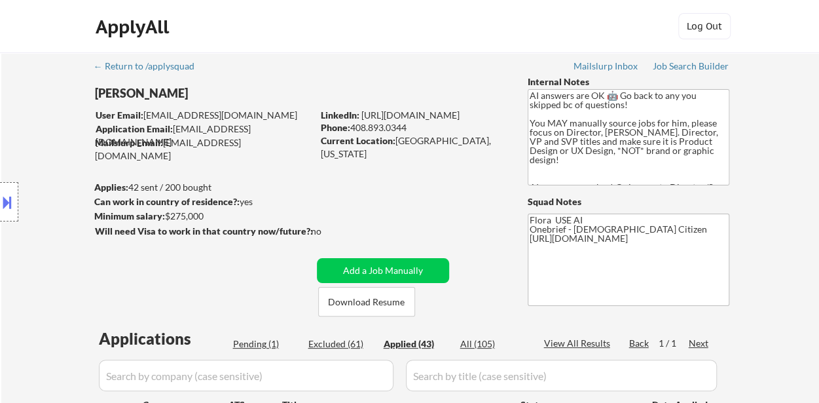
select select ""applied""
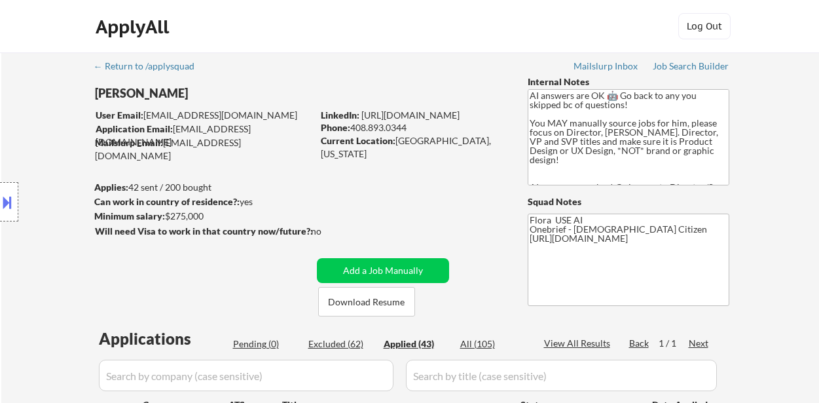
select select ""applied""
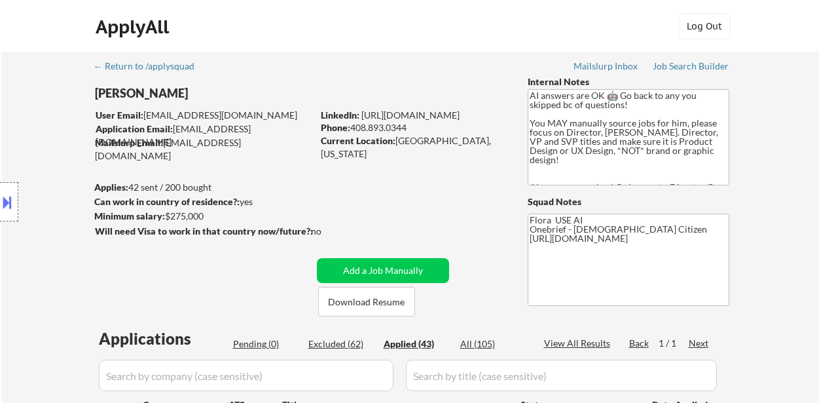
select select ""applied""
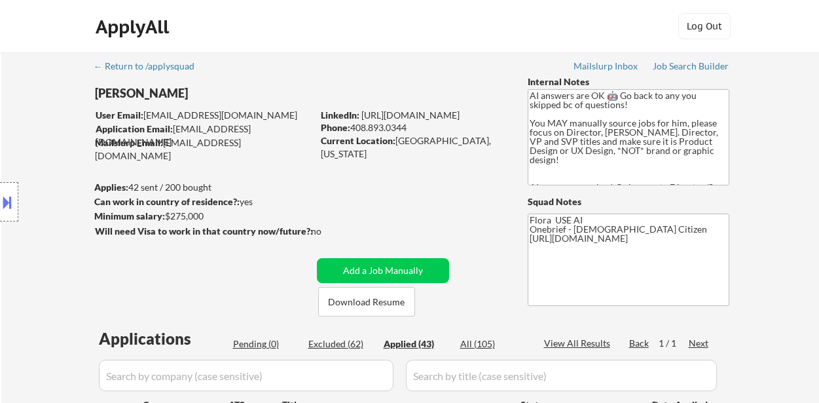
select select ""applied""
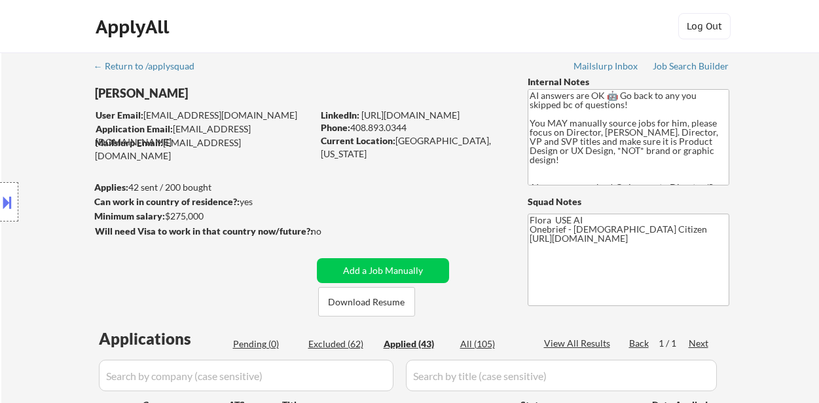
select select ""applied""
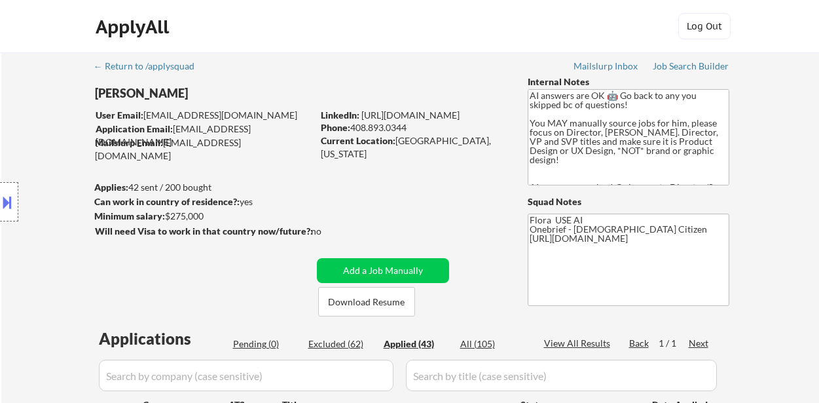
select select ""applied""
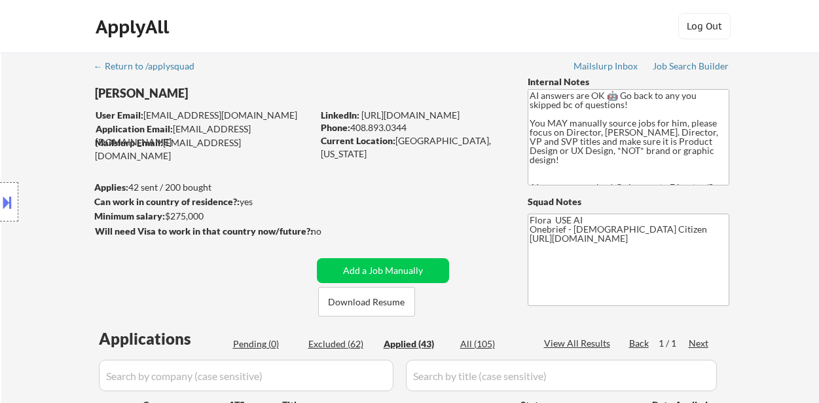
select select ""applied""
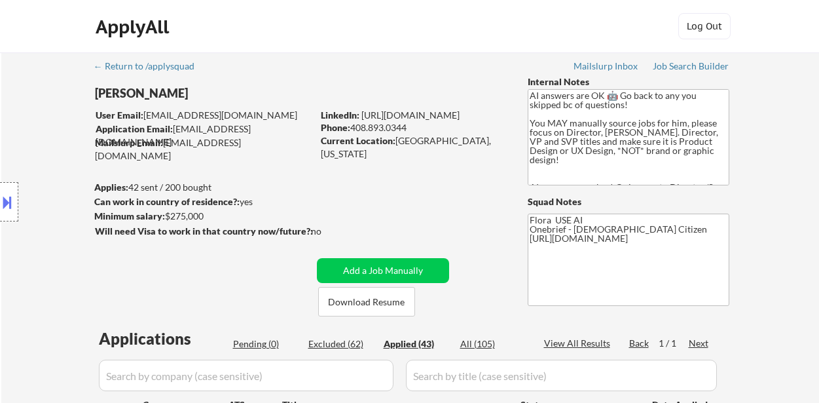
select select ""applied""
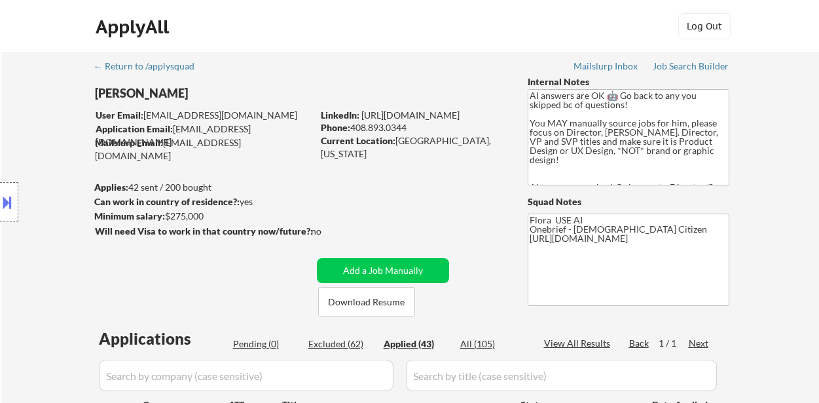
select select ""applied""
click at [407, 344] on div "Applied (43)" at bounding box center [416, 343] width 65 height 13
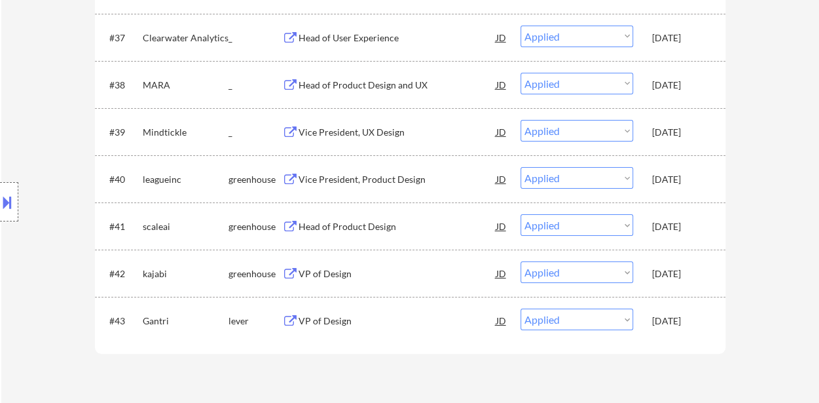
scroll to position [2422, 0]
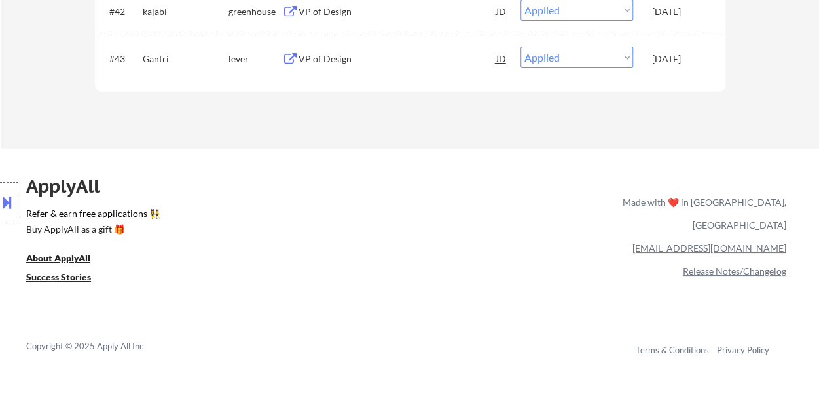
drag, startPoint x: 714, startPoint y: 142, endPoint x: 694, endPoint y: 52, distance: 91.9
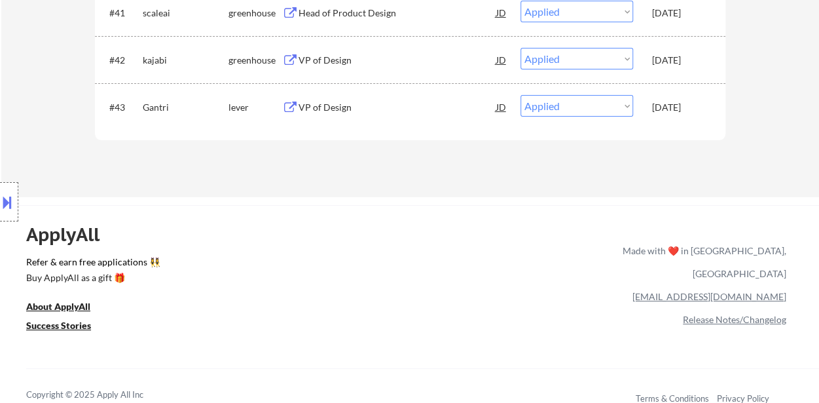
scroll to position [2226, 0]
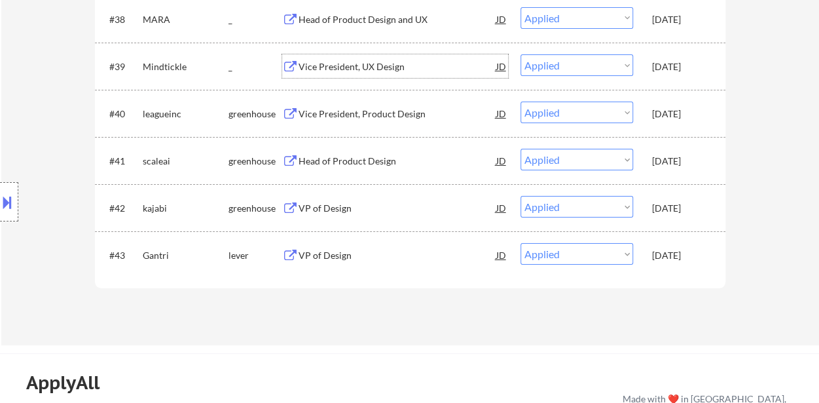
copy div "Company ATS Title Status Date Applied #1 eventbriteinc greenhouse Design System…"
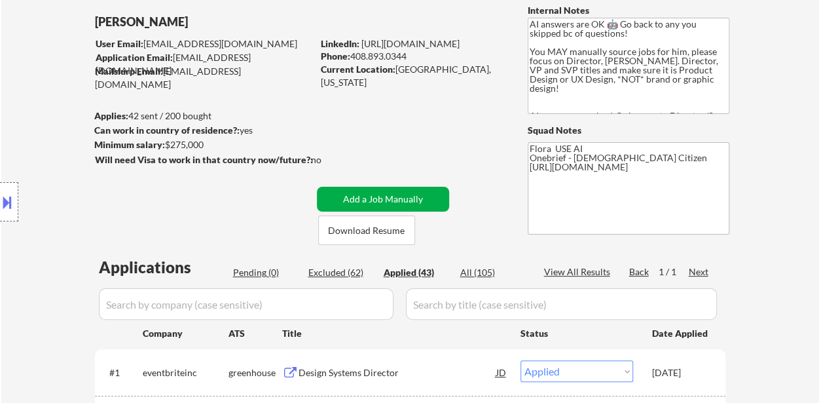
scroll to position [65, 0]
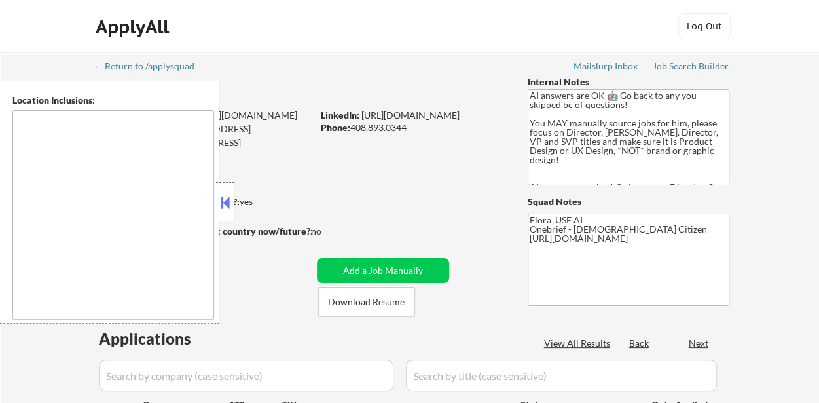
type textarea "[GEOGRAPHIC_DATA], [GEOGRAPHIC_DATA] [GEOGRAPHIC_DATA], [GEOGRAPHIC_DATA] [GEOG…"
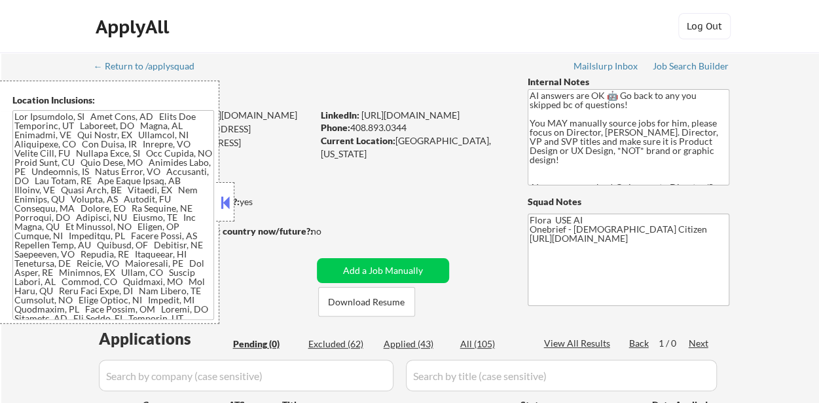
click at [230, 198] on button at bounding box center [225, 202] width 14 height 20
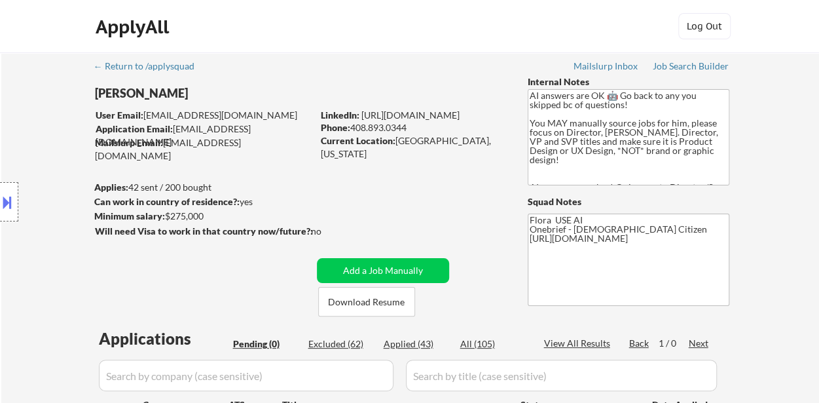
select select ""pending""
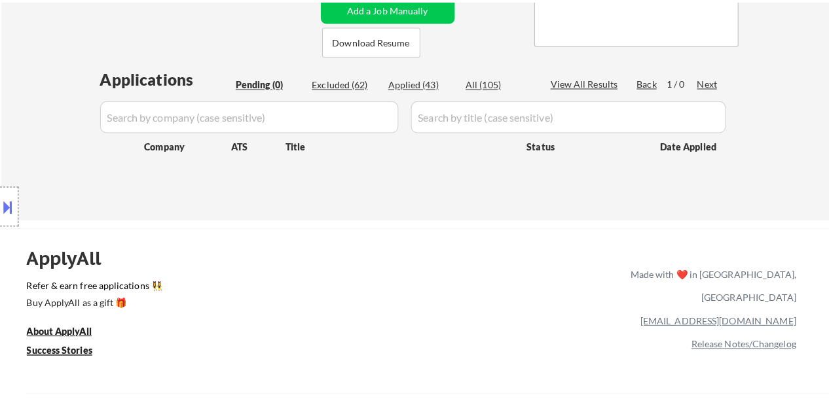
scroll to position [262, 0]
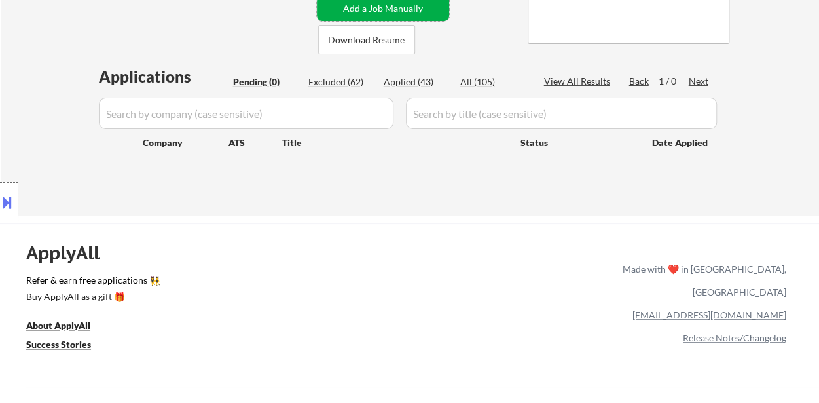
click at [381, 12] on button "Add a Job Manually" at bounding box center [383, 8] width 132 height 25
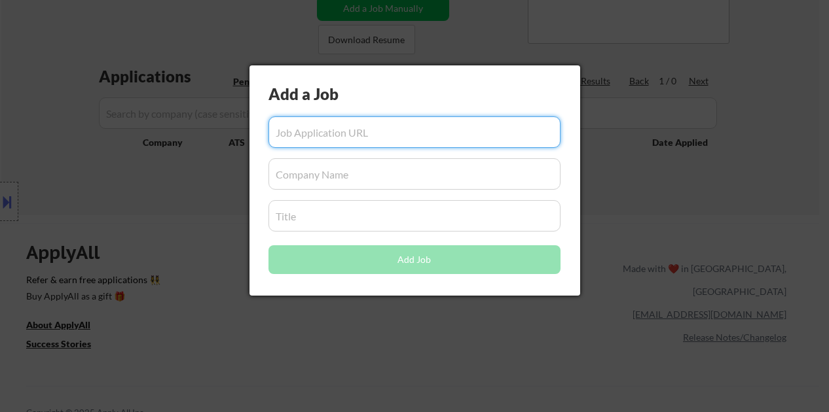
paste input "[URL][DOMAIN_NAME]"
type input "[URL][DOMAIN_NAME]"
click at [416, 188] on input "input" at bounding box center [414, 173] width 292 height 31
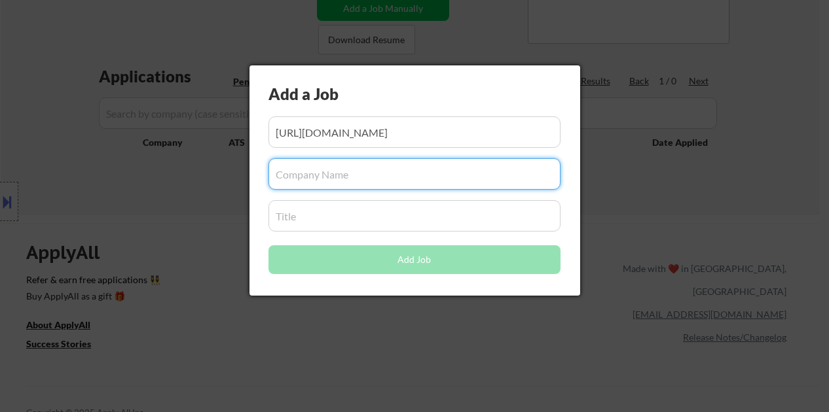
scroll to position [0, 0]
paste input "[DOMAIN_NAME]"
type input "[DOMAIN_NAME]"
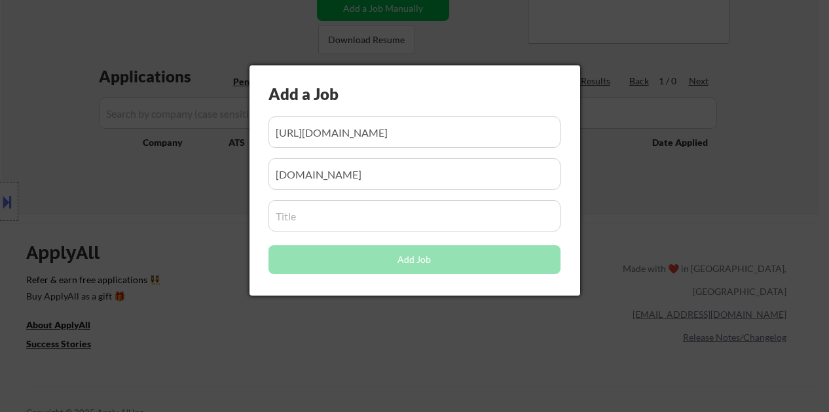
click at [359, 232] on div "Add a Job Add Job" at bounding box center [414, 180] width 331 height 230
click at [359, 223] on input "input" at bounding box center [414, 215] width 292 height 31
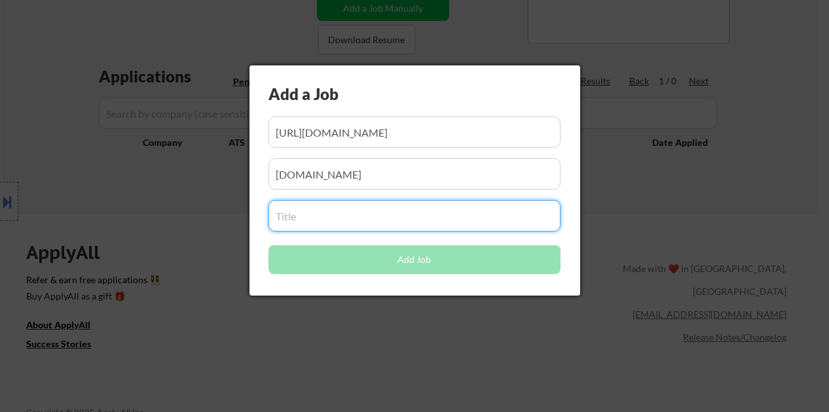
paste input "Head of Product Design"
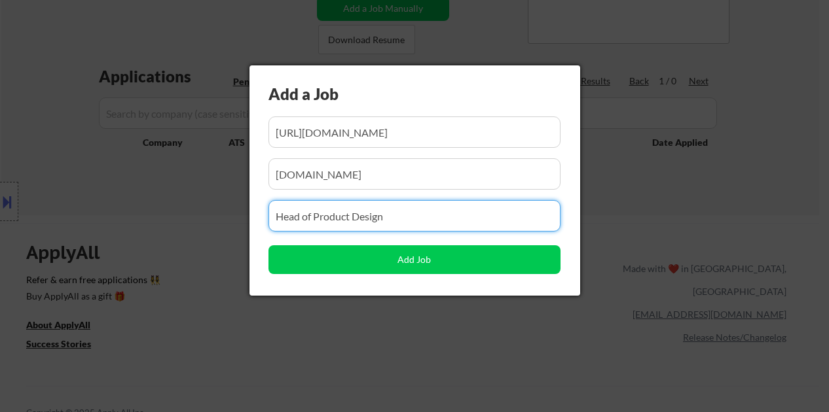
type input "Head of Product Design"
click at [413, 171] on input "input" at bounding box center [414, 173] width 292 height 31
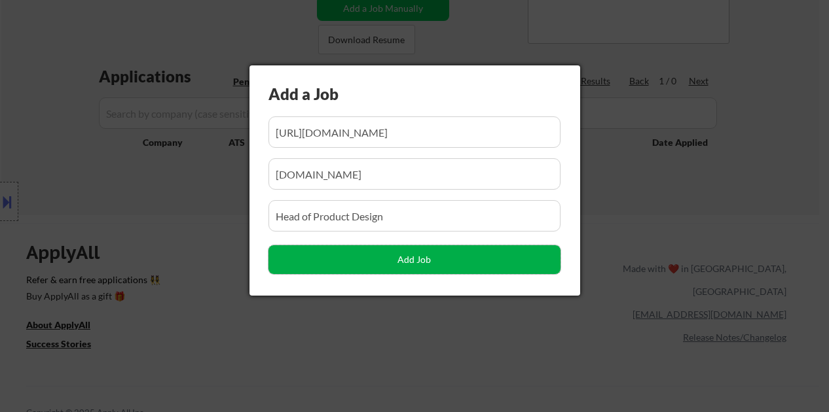
click at [420, 256] on button "Add Job" at bounding box center [414, 259] width 292 height 29
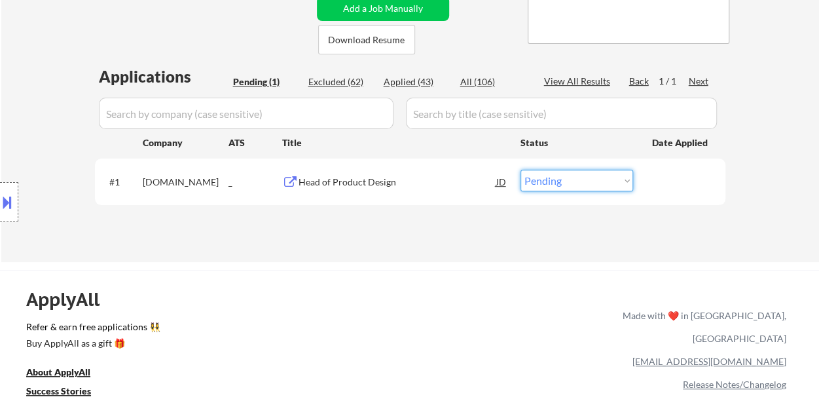
drag, startPoint x: 612, startPoint y: 178, endPoint x: 608, endPoint y: 189, distance: 11.8
click at [612, 178] on select "Choose an option... Pending Applied Excluded (Questions) Excluded (Expired) Exc…" at bounding box center [576, 181] width 113 height 22
select select ""applied""
click at [520, 170] on select "Choose an option... Pending Applied Excluded (Questions) Excluded (Expired) Exc…" at bounding box center [576, 181] width 113 height 22
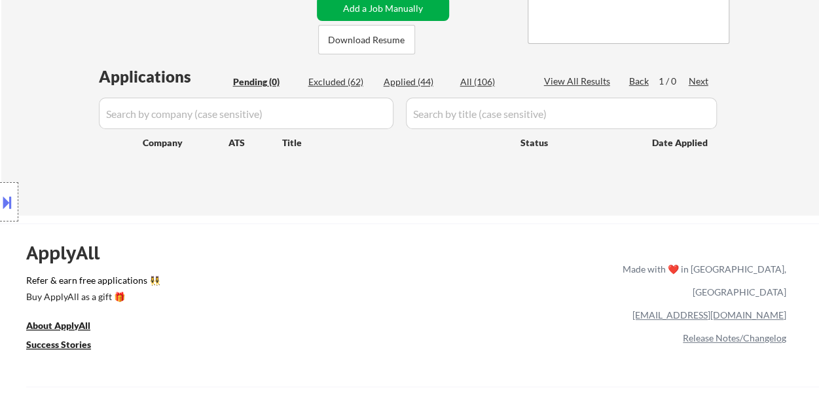
click at [376, 15] on button "Add a Job Manually" at bounding box center [383, 8] width 132 height 25
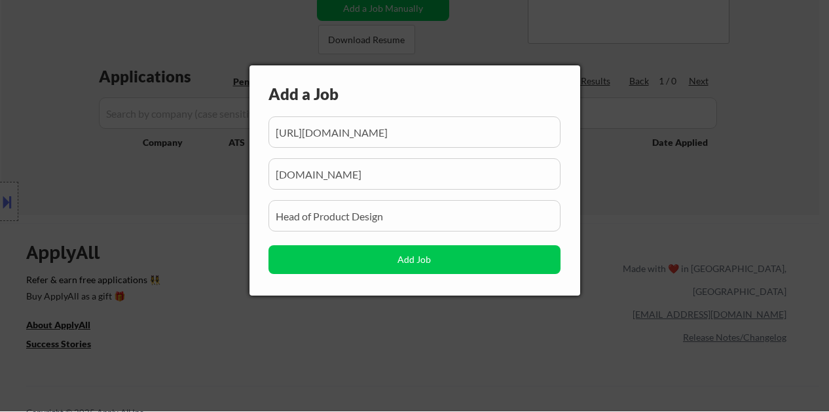
scroll to position [0, 99]
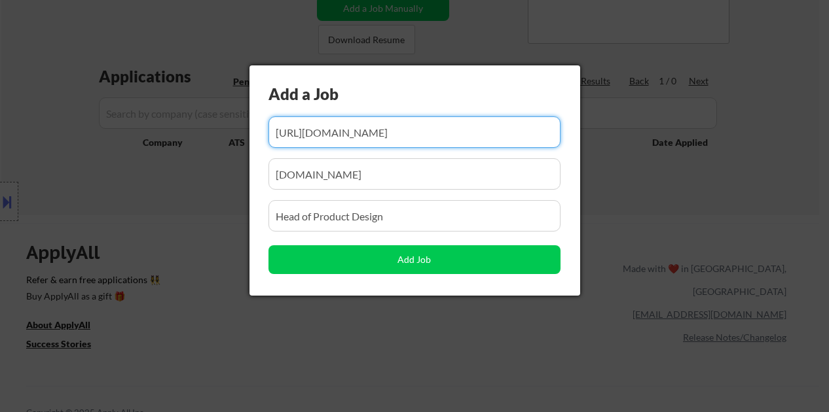
click at [397, 130] on input "input" at bounding box center [414, 132] width 292 height 31
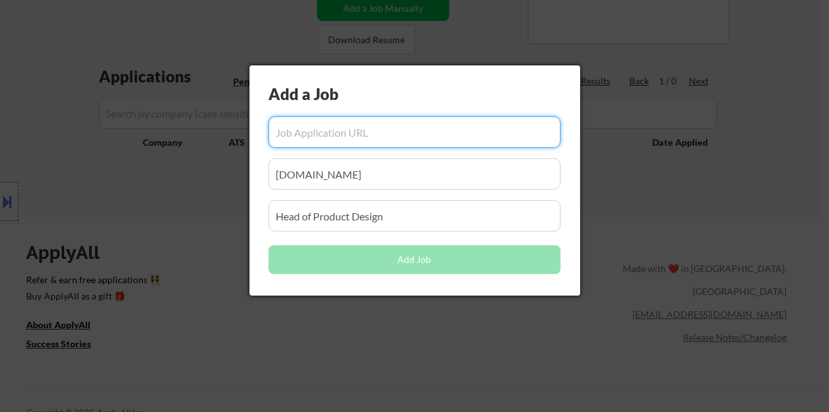
paste input "[URL][DOMAIN_NAME]"
type input "[URL][DOMAIN_NAME]"
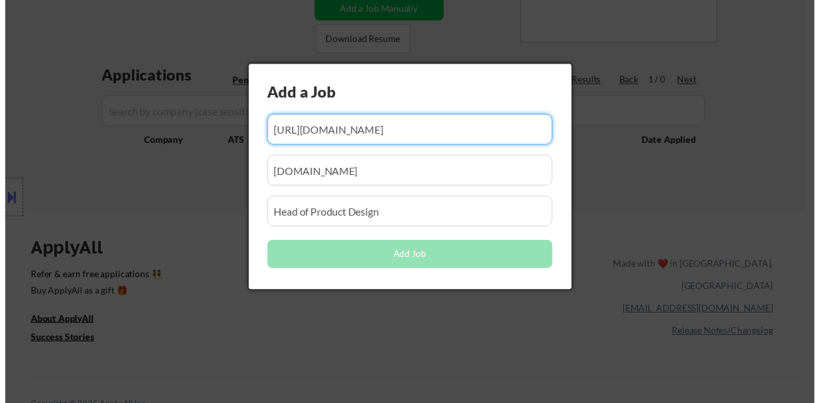
scroll to position [0, 0]
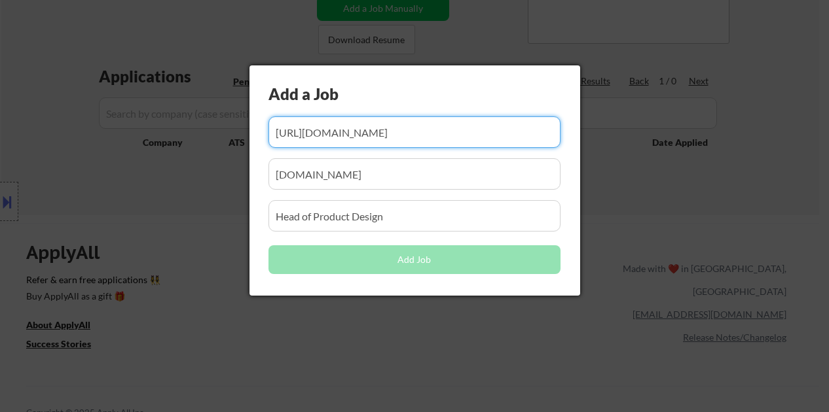
click at [364, 180] on input "input" at bounding box center [414, 173] width 292 height 31
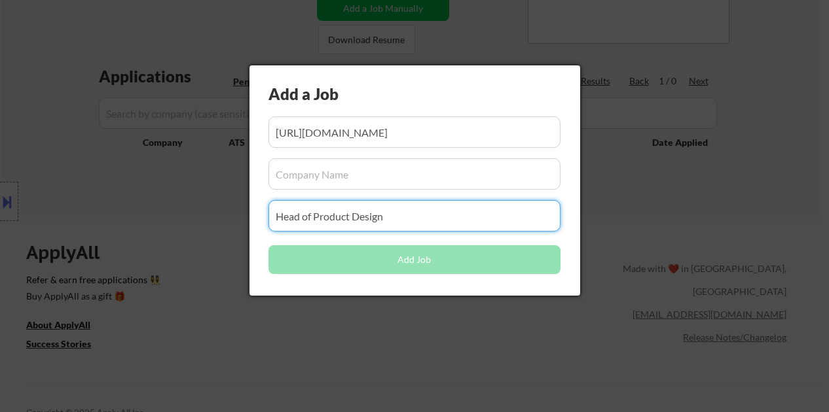
click at [393, 222] on input "input" at bounding box center [414, 215] width 292 height 31
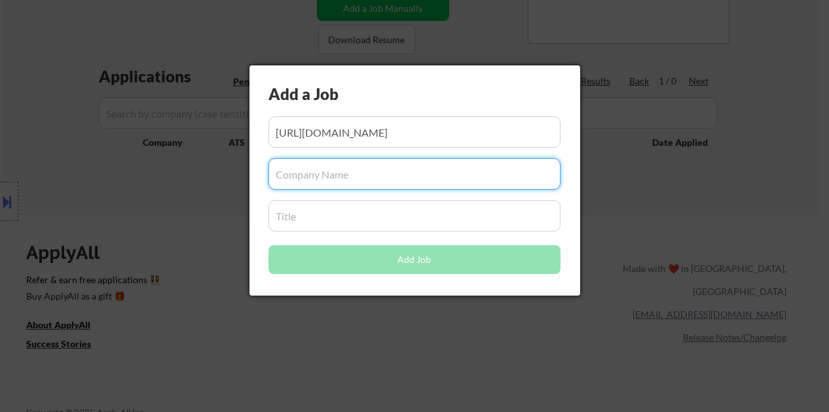
click at [333, 179] on input "input" at bounding box center [414, 173] width 292 height 31
paste input "Director of Product Design"
type input "Director of Product Design"
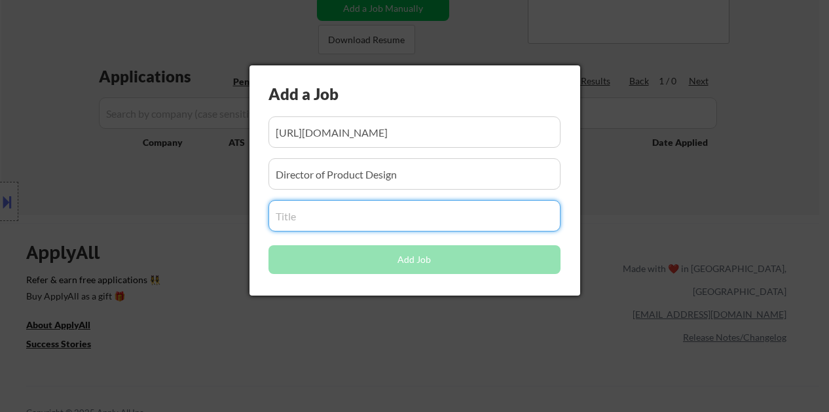
click at [330, 221] on input "input" at bounding box center [414, 215] width 292 height 31
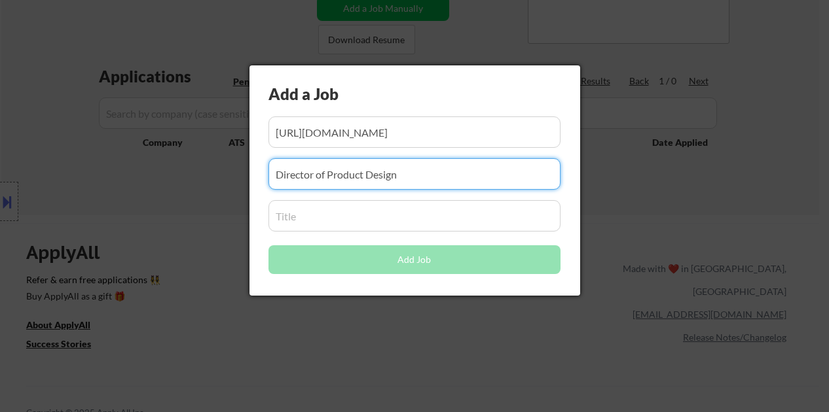
drag, startPoint x: 420, startPoint y: 175, endPoint x: 264, endPoint y: 167, distance: 155.3
click at [253, 167] on div "Add a Job Add Job" at bounding box center [414, 180] width 331 height 230
click at [363, 213] on input "input" at bounding box center [414, 215] width 292 height 31
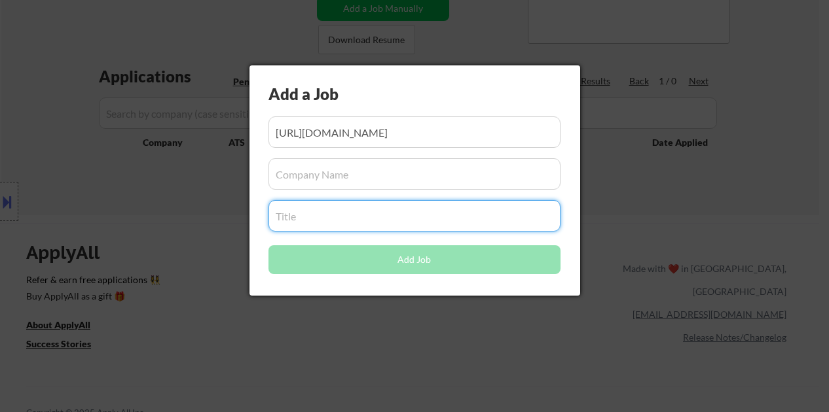
paste input "Director of Product Design"
type input "Director of Product Design"
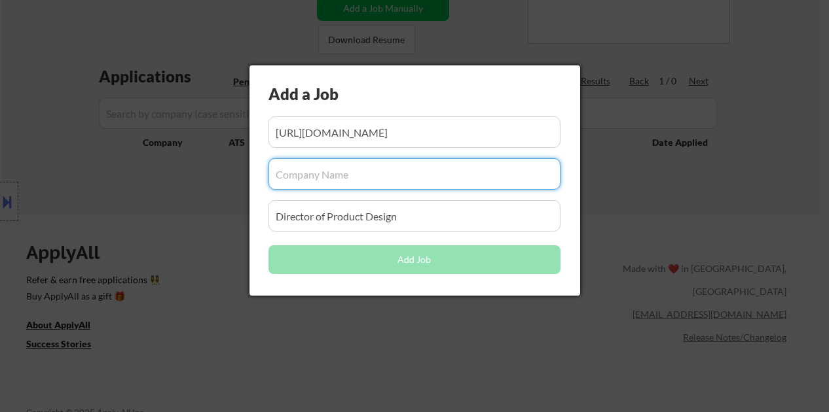
click at [344, 173] on input "input" at bounding box center [414, 173] width 292 height 31
paste input "Rippling"
type input "Rippling"
click at [445, 228] on input "input" at bounding box center [414, 215] width 292 height 31
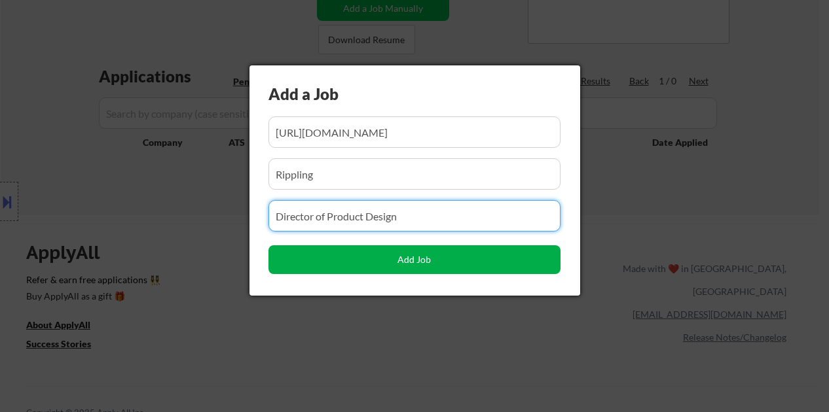
click at [424, 266] on button "Add Job" at bounding box center [414, 259] width 292 height 29
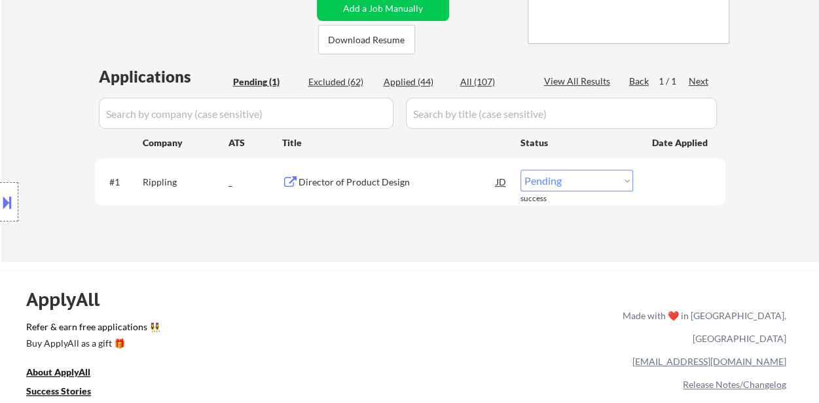
click at [556, 183] on select "Choose an option... Pending Applied Excluded (Questions) Excluded (Expired) Exc…" at bounding box center [576, 181] width 113 height 22
select select ""applied""
click at [520, 170] on select "Choose an option... Pending Applied Excluded (Questions) Excluded (Expired) Exc…" at bounding box center [576, 181] width 113 height 22
